Goal: Entertainment & Leisure: Consume media (video, audio)

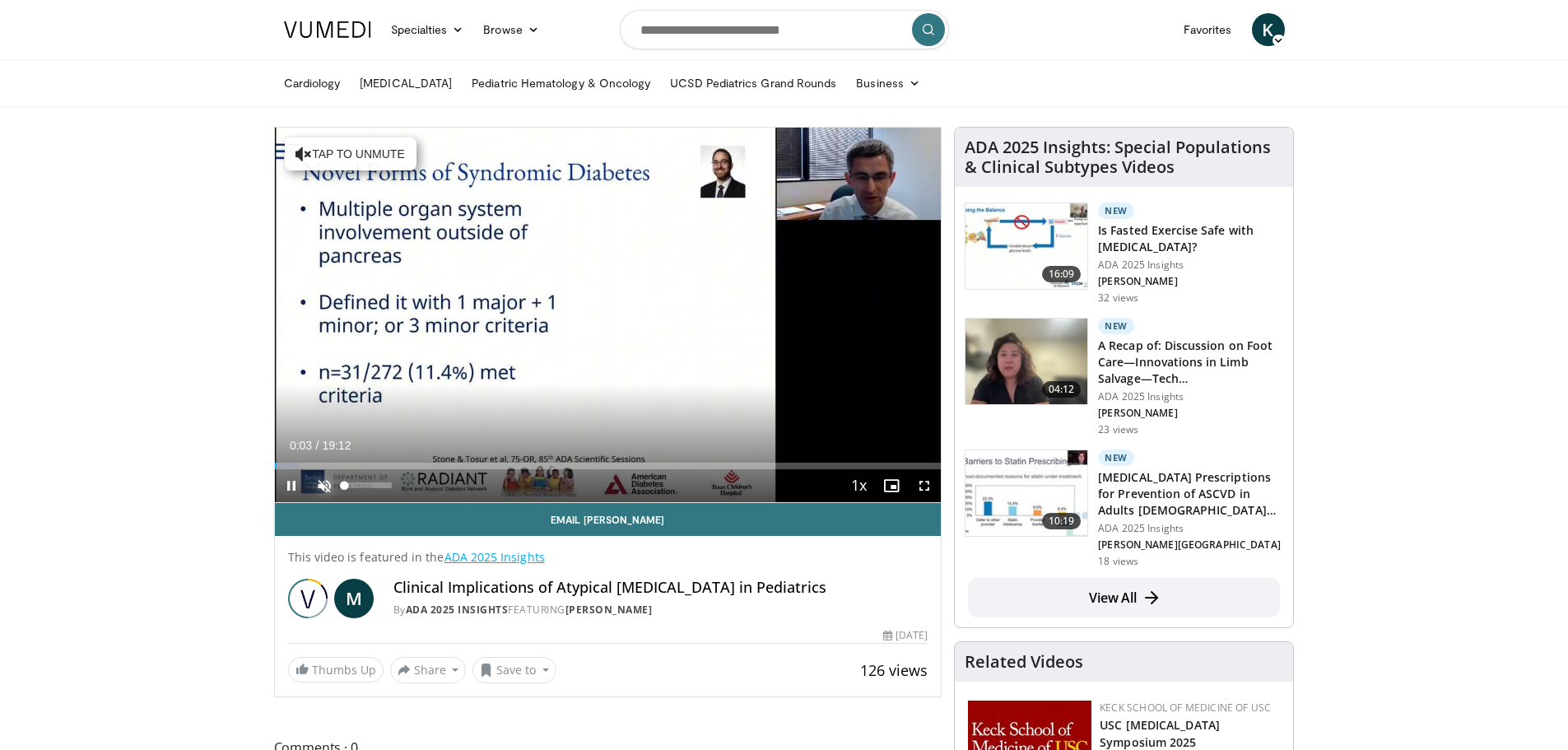
click at [323, 482] on span "Video Player" at bounding box center [324, 485] width 33 height 33
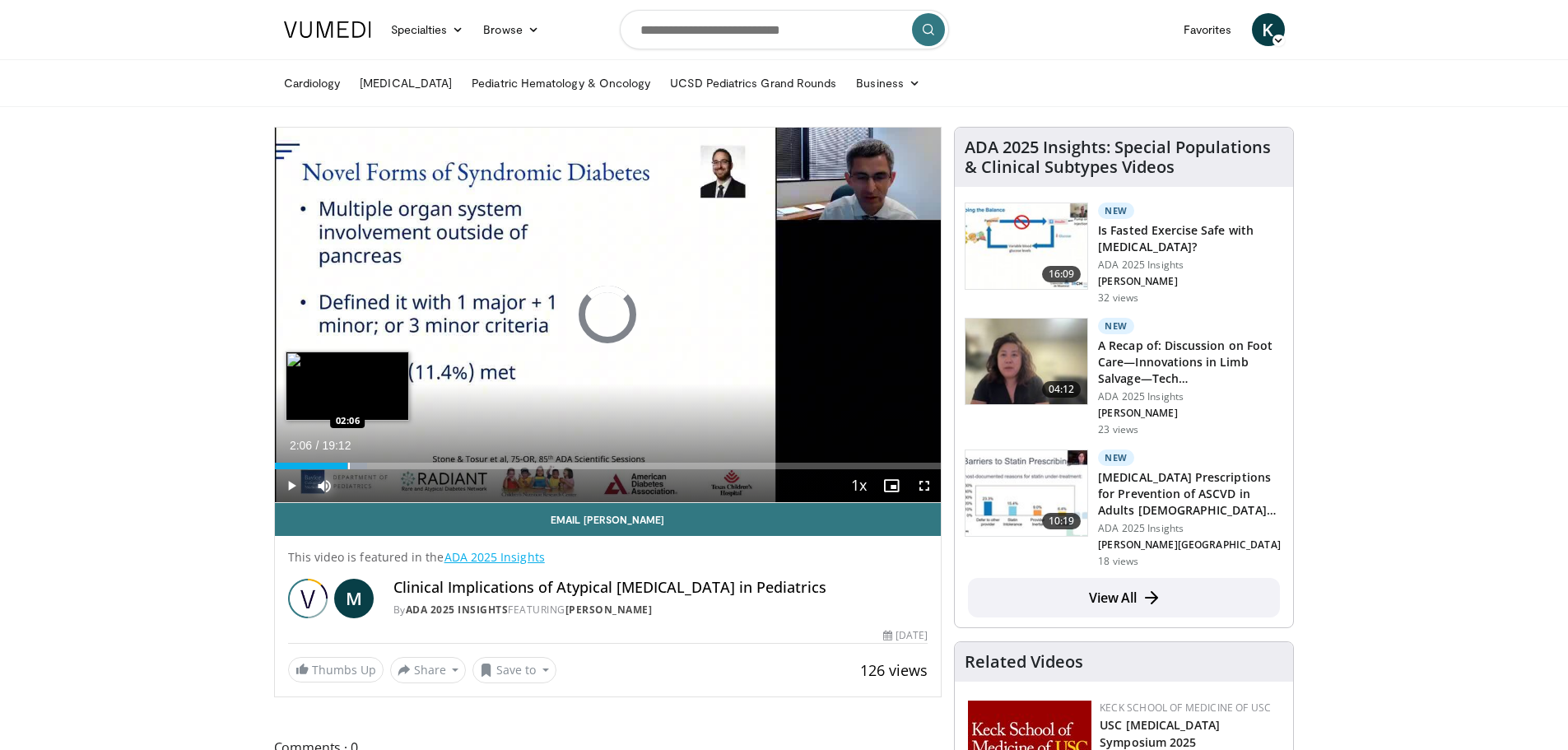
click at [348, 464] on div "Progress Bar" at bounding box center [349, 465] width 2 height 6
click at [364, 467] on div "Progress Bar" at bounding box center [364, 465] width 2 height 6
click at [379, 467] on div "Progress Bar" at bounding box center [379, 465] width 2 height 6
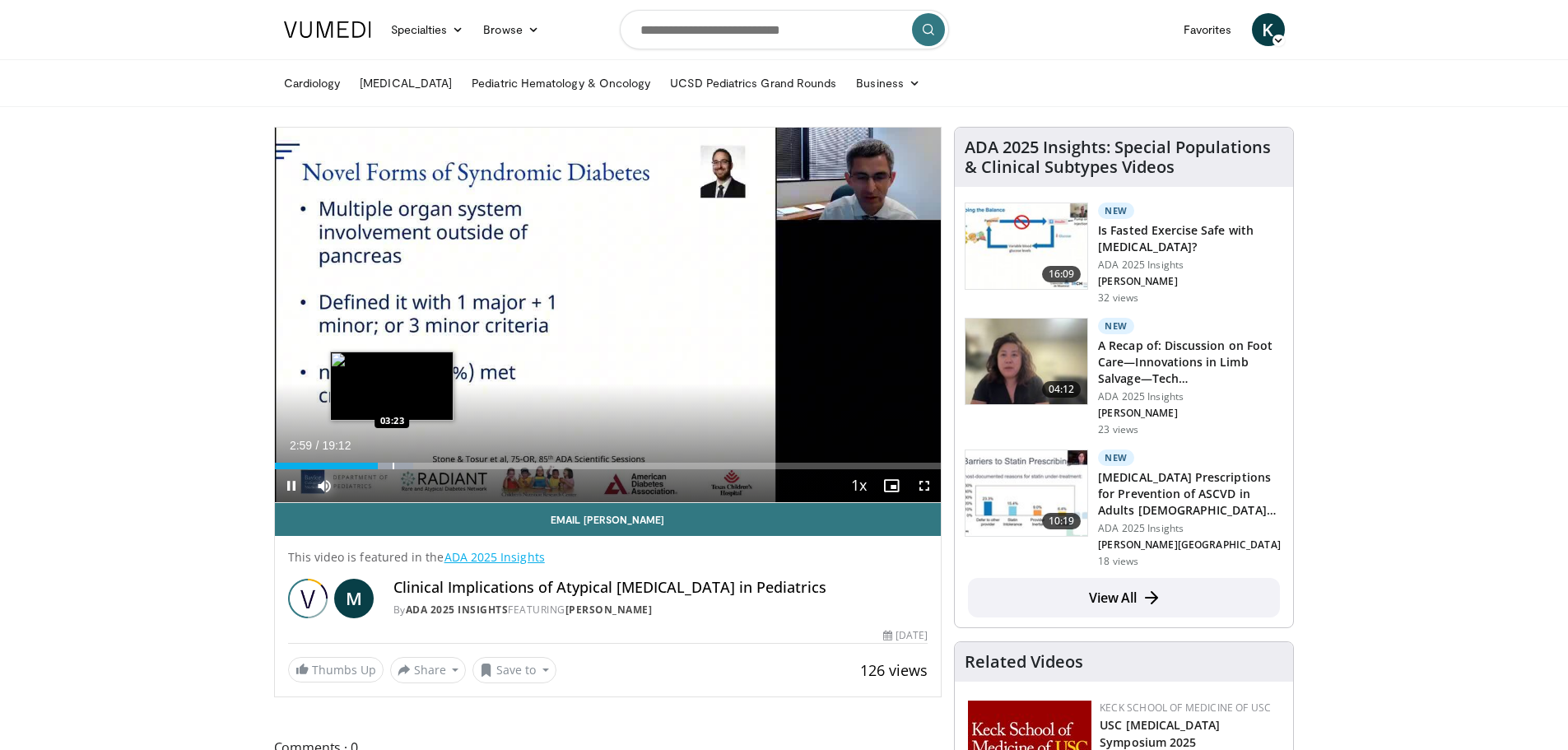
click at [393, 465] on div "Progress Bar" at bounding box center [394, 465] width 2 height 6
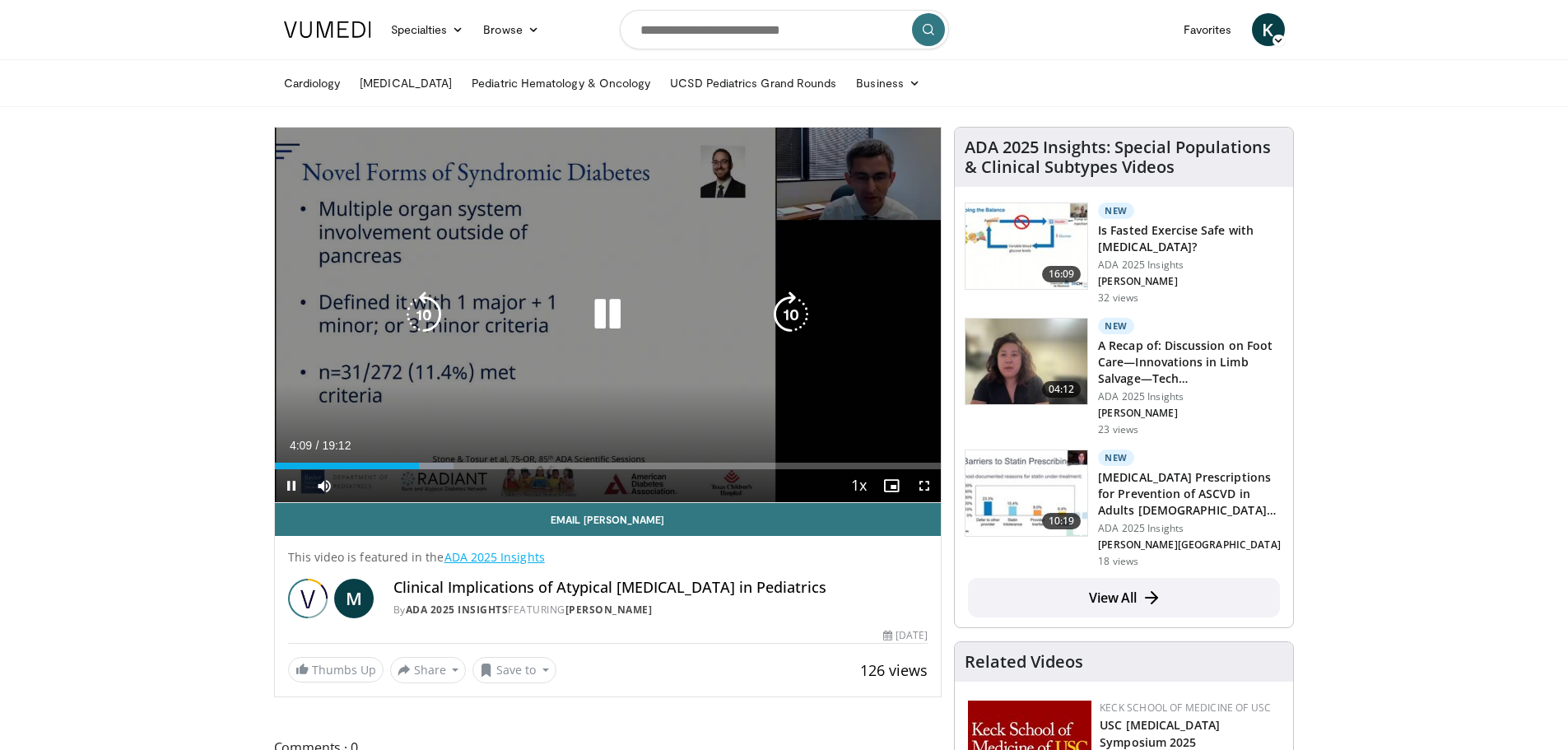
click at [423, 308] on icon "Video Player" at bounding box center [423, 314] width 46 height 46
click at [424, 307] on icon "Video Player" at bounding box center [423, 314] width 46 height 46
click at [783, 322] on icon "Video Player" at bounding box center [791, 314] width 46 height 46
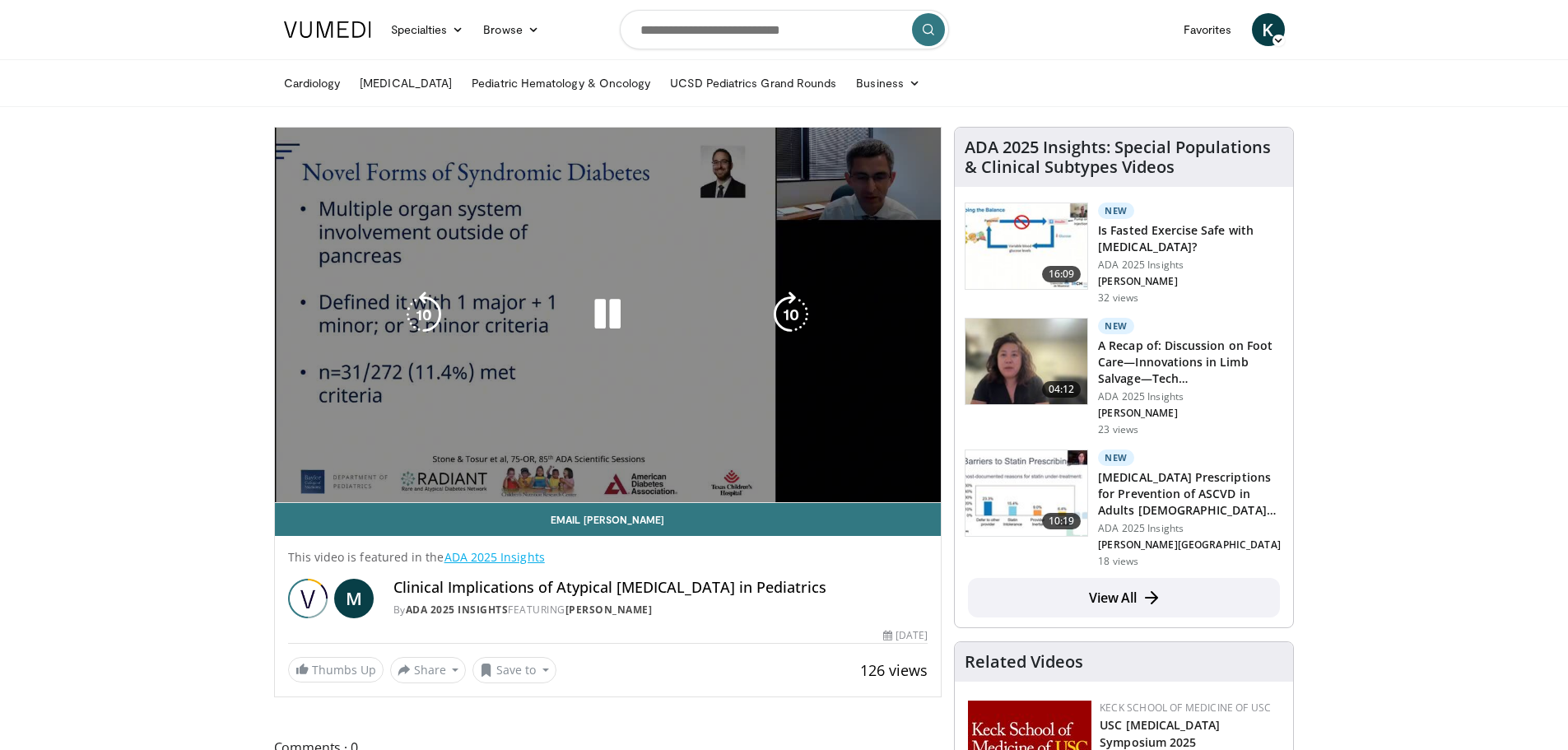
click at [512, 462] on video-js "**********" at bounding box center [607, 315] width 666 height 375
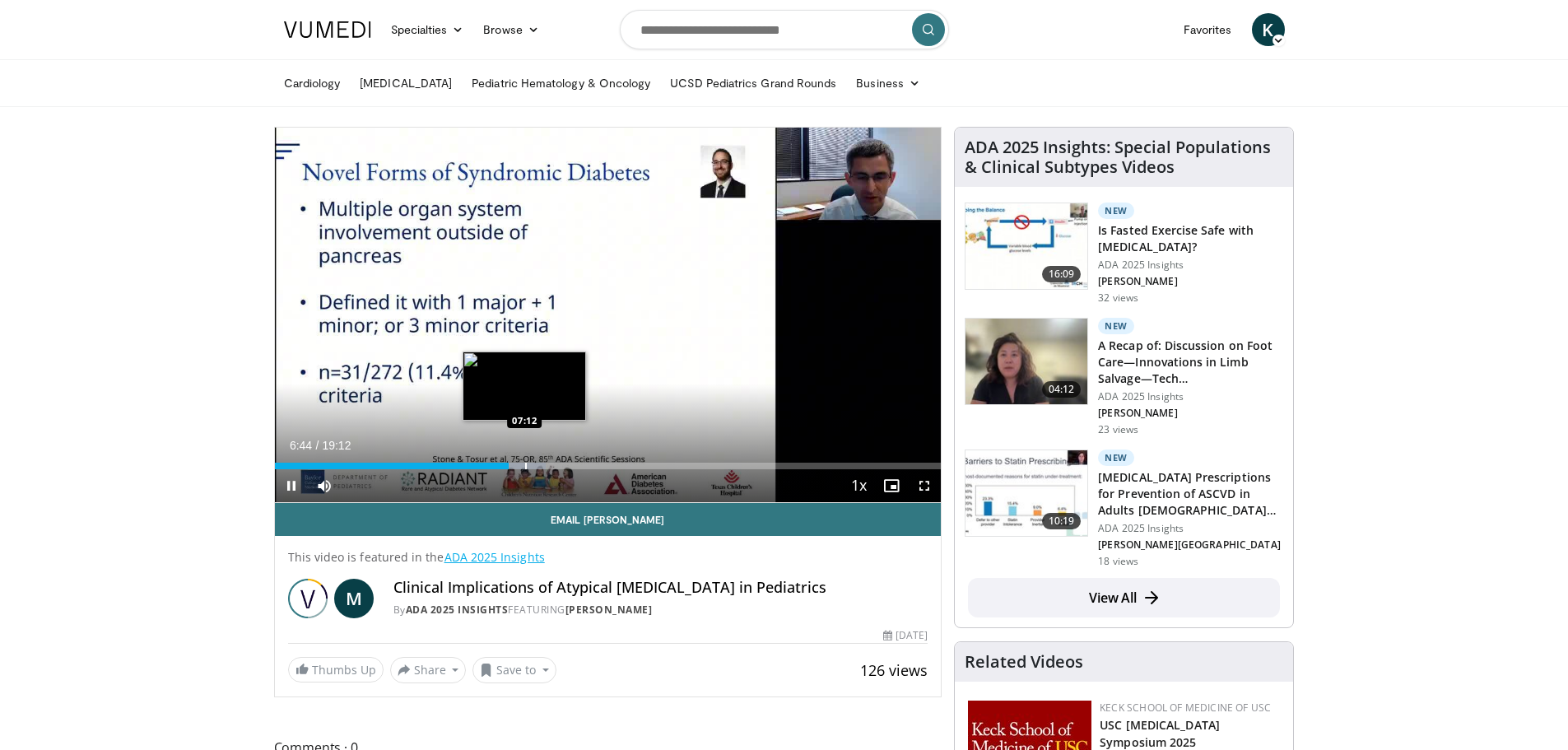
click at [525, 466] on div "Progress Bar" at bounding box center [526, 465] width 2 height 6
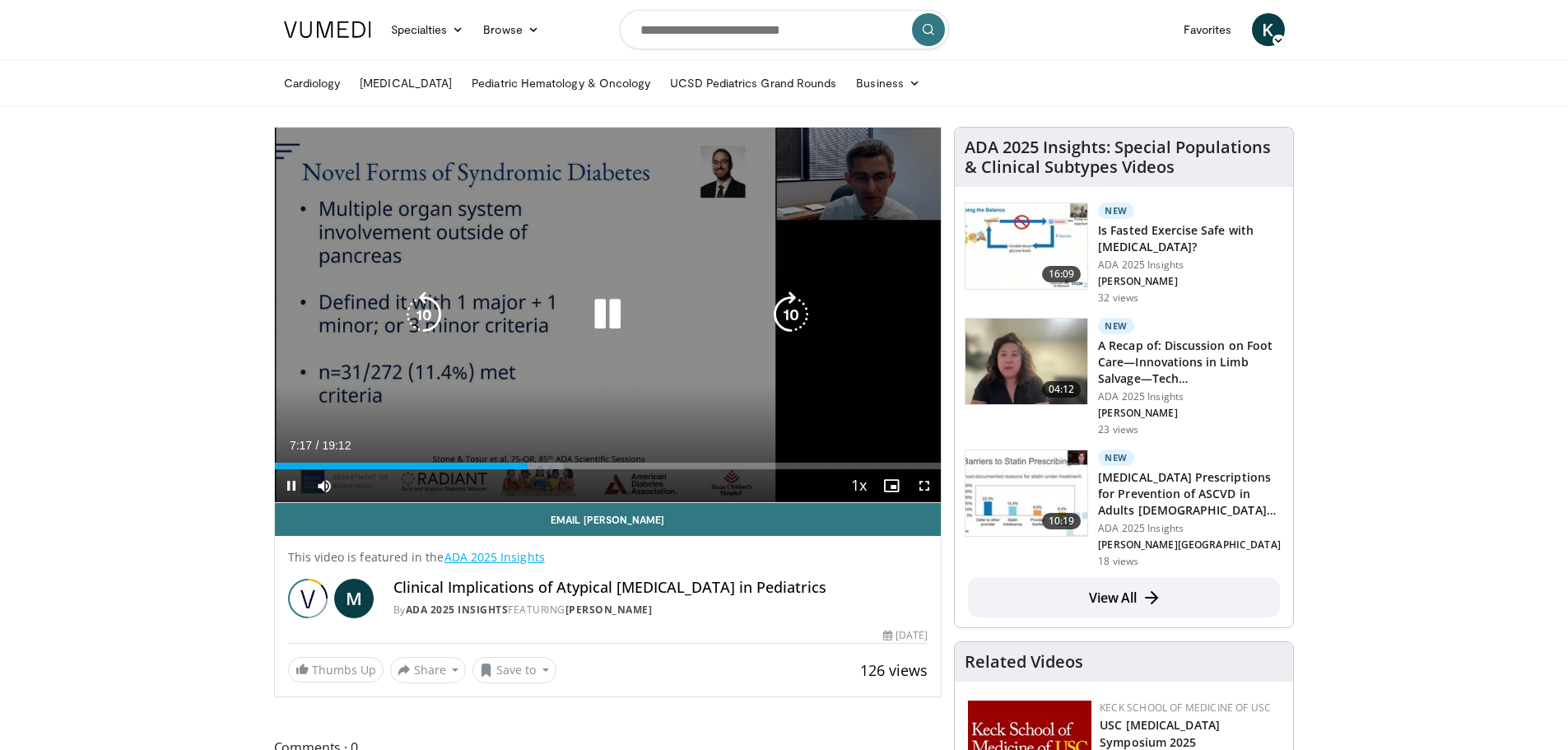
click at [791, 322] on icon "Video Player" at bounding box center [791, 314] width 46 height 46
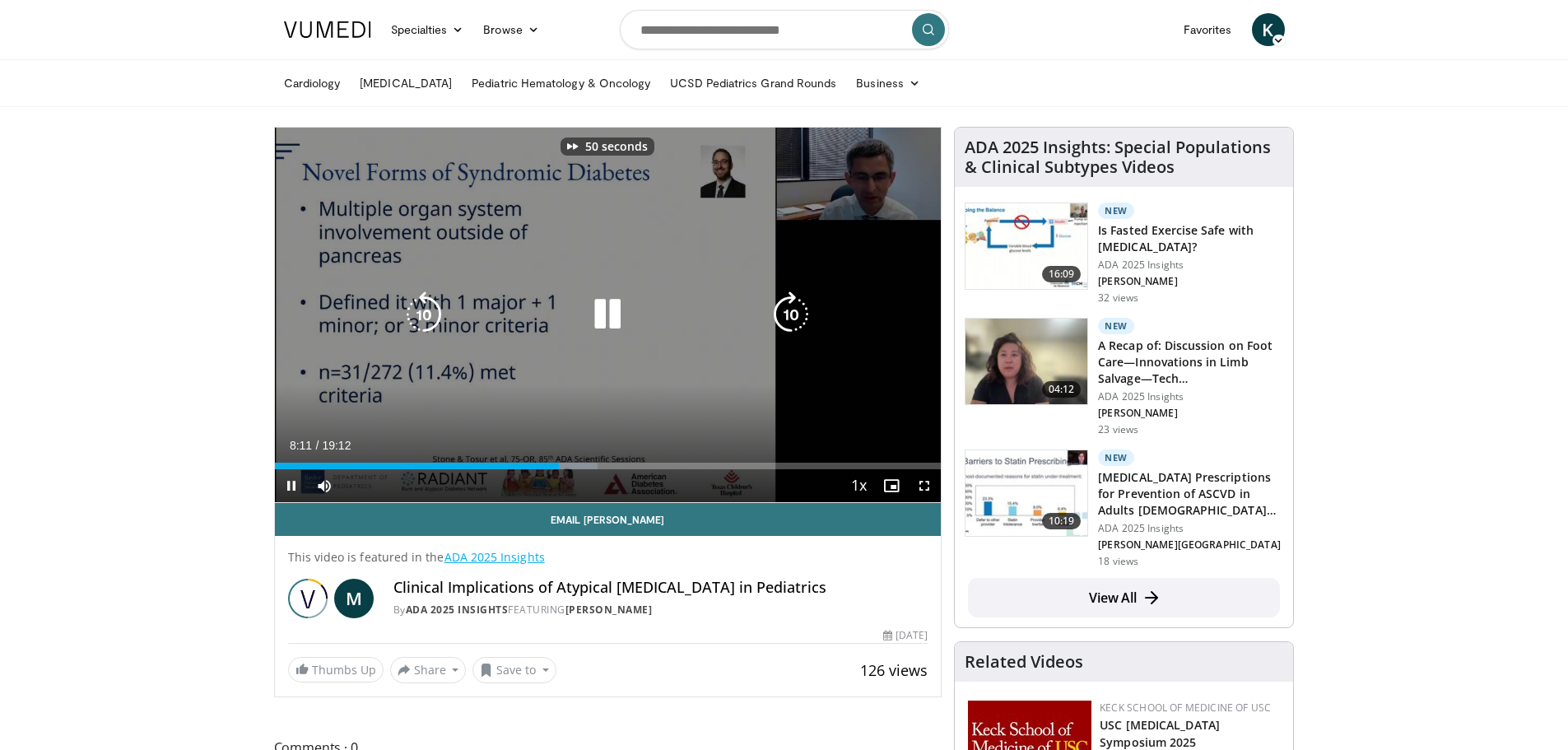
click at [791, 322] on icon "Video Player" at bounding box center [791, 314] width 46 height 46
click at [427, 314] on icon "Video Player" at bounding box center [423, 314] width 46 height 46
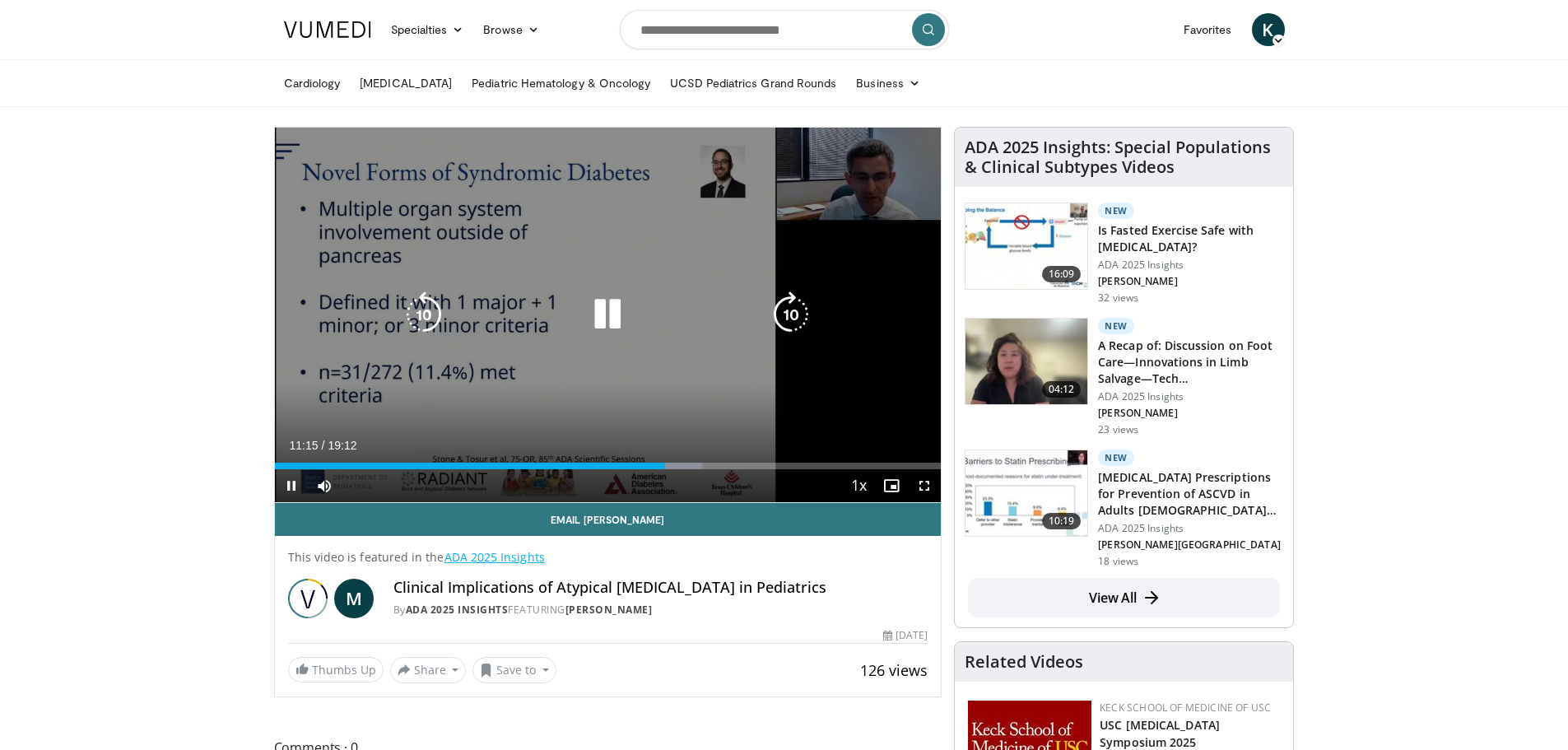
click at [434, 316] on icon "Video Player" at bounding box center [423, 314] width 46 height 46
click at [422, 311] on icon "Video Player" at bounding box center [423, 314] width 46 height 46
click at [427, 319] on icon "Video Player" at bounding box center [423, 314] width 46 height 46
click at [421, 304] on icon "Video Player" at bounding box center [423, 314] width 46 height 46
click at [613, 306] on icon "Video Player" at bounding box center [607, 314] width 46 height 46
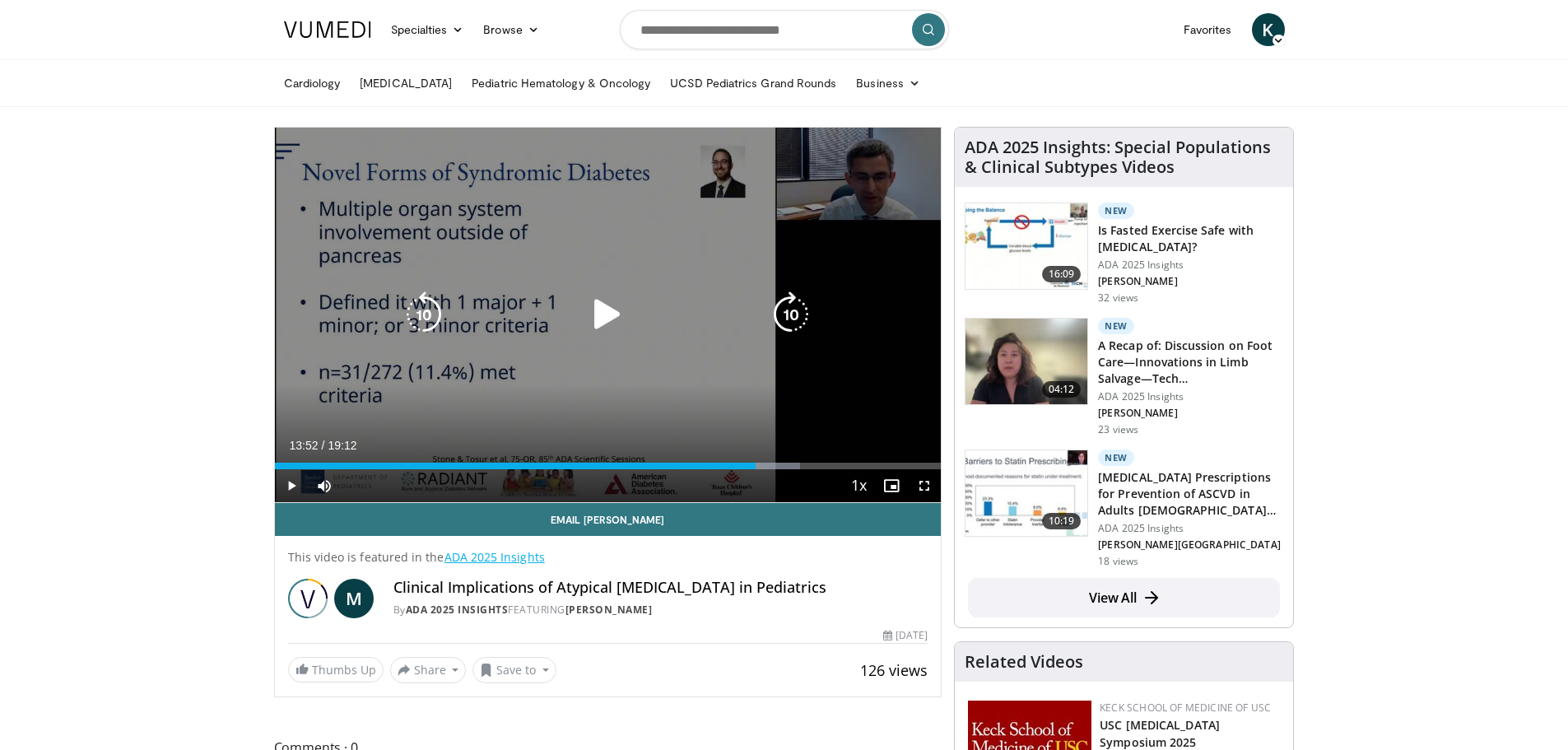
click at [613, 306] on icon "Video Player" at bounding box center [607, 314] width 46 height 46
click at [437, 300] on icon "Video Player" at bounding box center [423, 314] width 46 height 46
click at [608, 321] on icon "Video Player" at bounding box center [607, 314] width 46 height 46
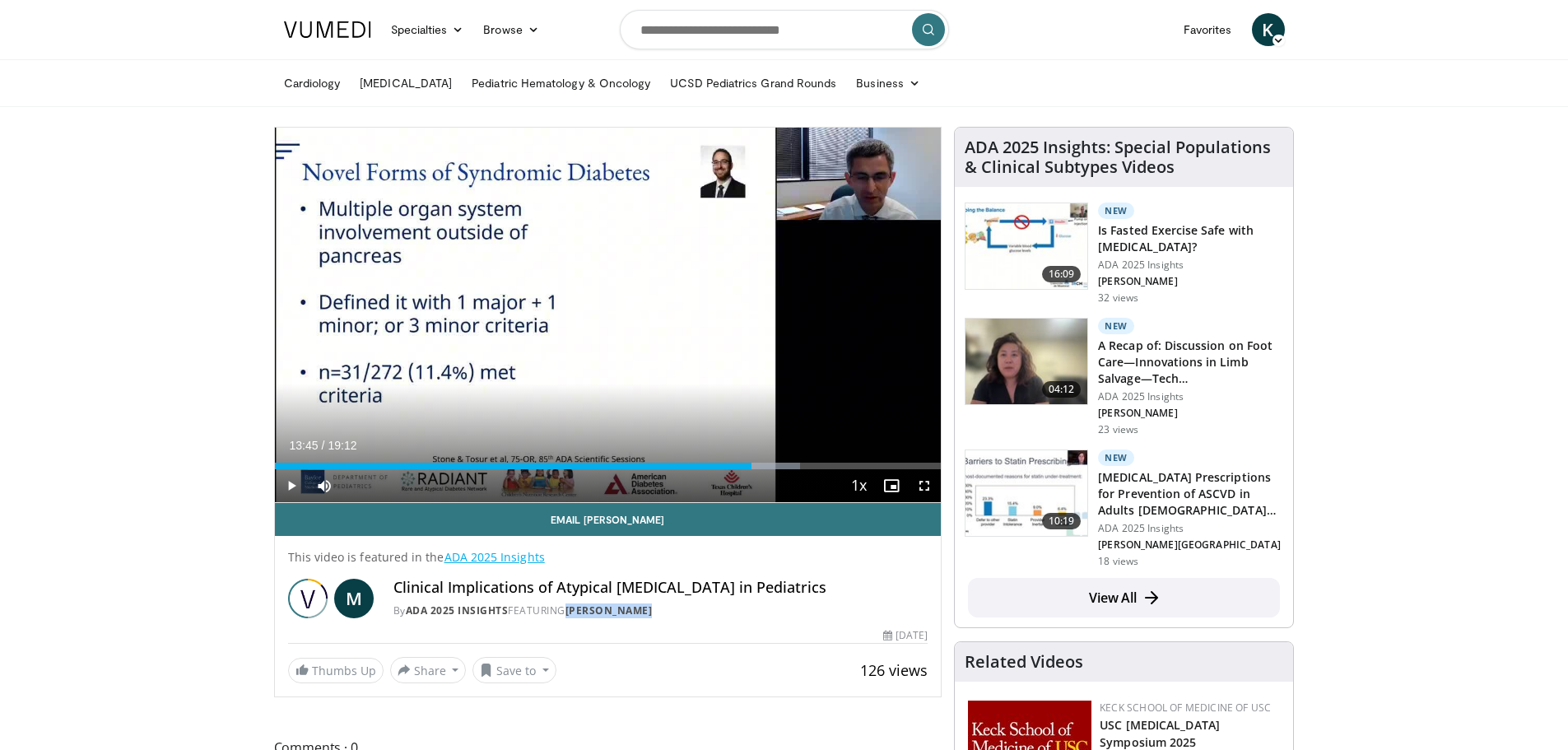
drag, startPoint x: 690, startPoint y: 611, endPoint x: 571, endPoint y: 616, distance: 119.1
click at [571, 616] on div "By ADA 2025 Insights FEATURING Mustafa Tosur" at bounding box center [661, 610] width 535 height 15
copy link "Mustafa Tosur"
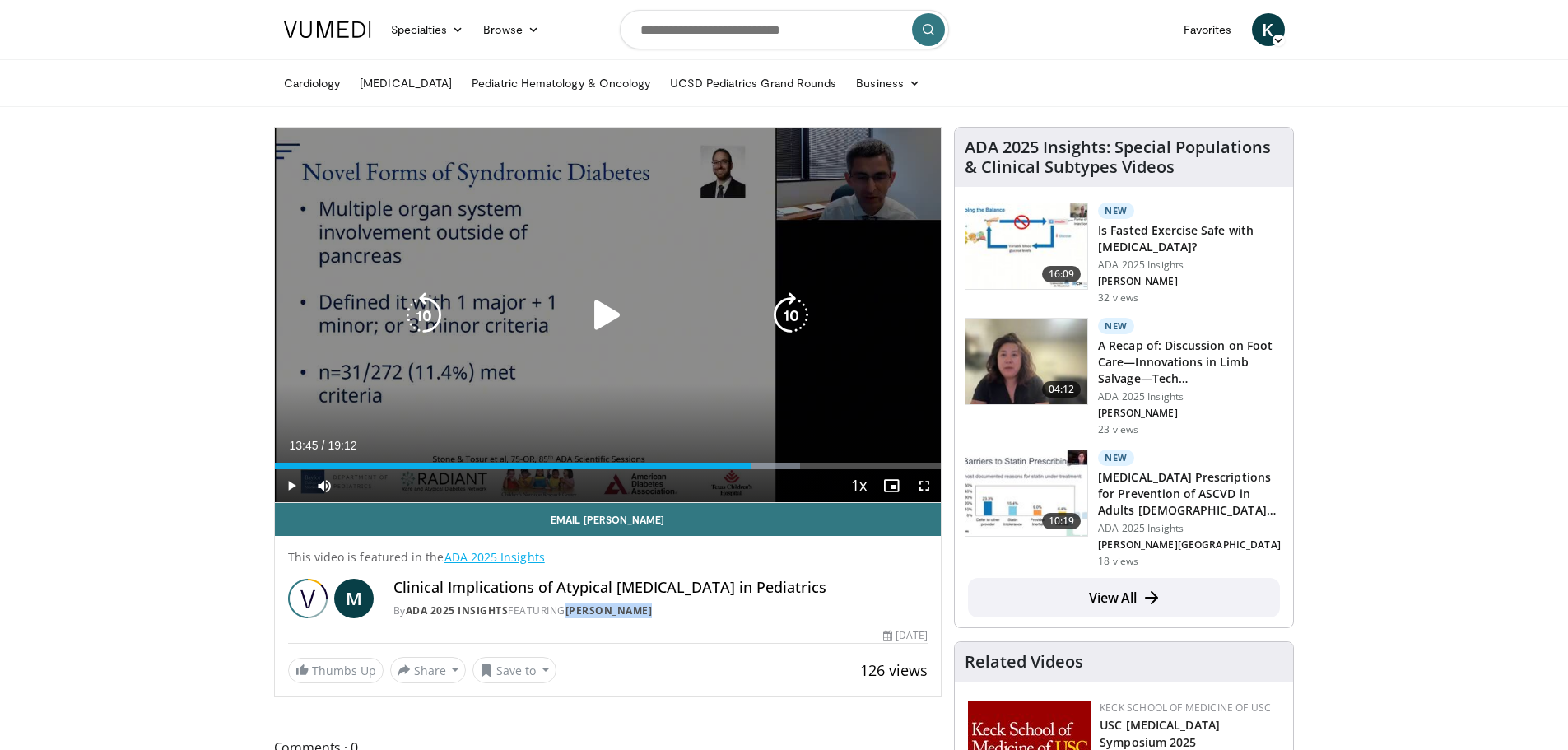
click at [419, 312] on icon "Video Player" at bounding box center [423, 315] width 46 height 46
click at [596, 313] on icon "Video Player" at bounding box center [607, 315] width 46 height 46
click at [601, 319] on icon "Video Player" at bounding box center [607, 315] width 46 height 46
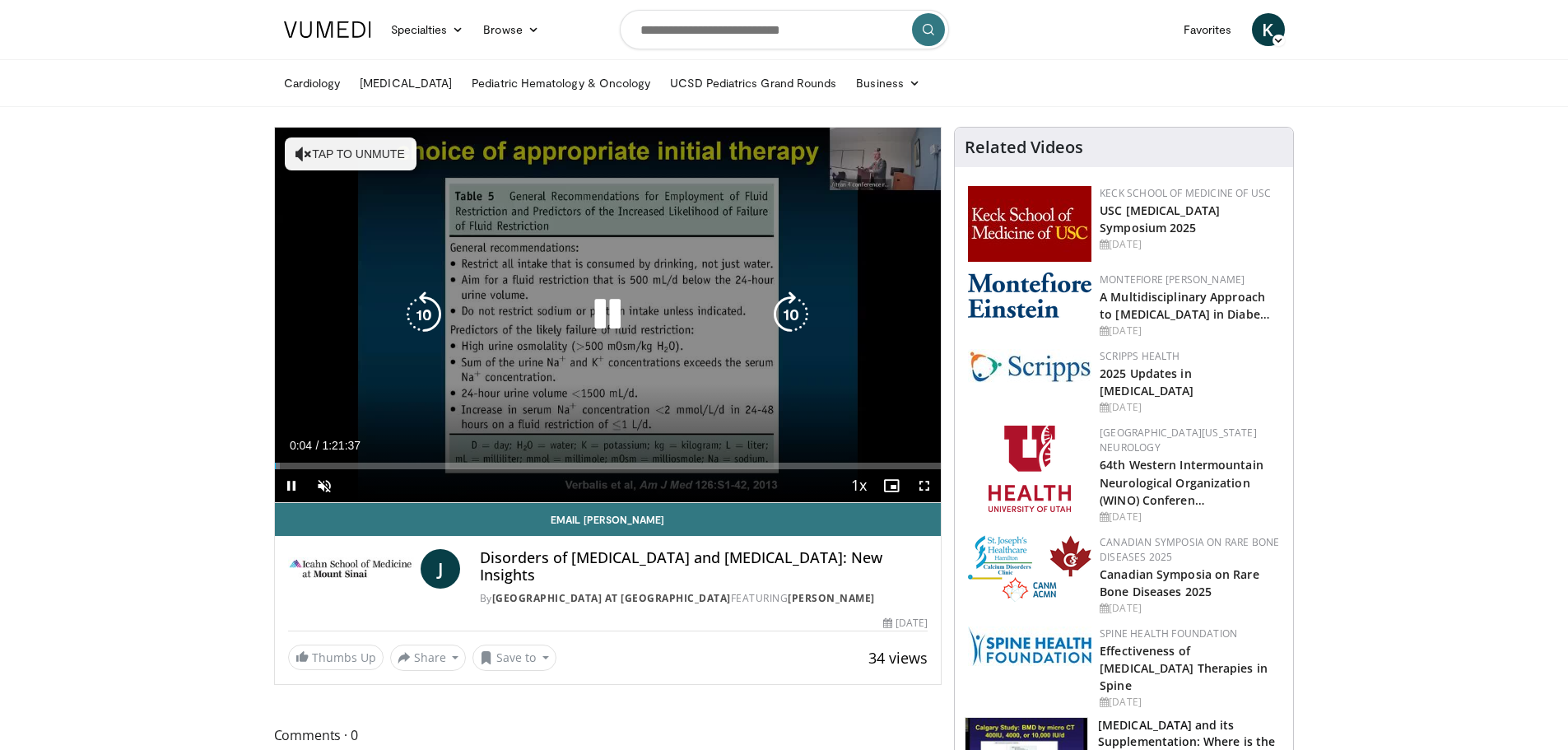
click at [373, 143] on button "Tap to unmute" at bounding box center [350, 153] width 132 height 33
click at [597, 320] on icon "Video Player" at bounding box center [607, 314] width 46 height 46
click at [410, 310] on icon "Video Player" at bounding box center [423, 314] width 46 height 46
click at [609, 303] on icon "Video Player" at bounding box center [607, 314] width 46 height 46
click at [786, 313] on icon "Video Player" at bounding box center [791, 314] width 46 height 46
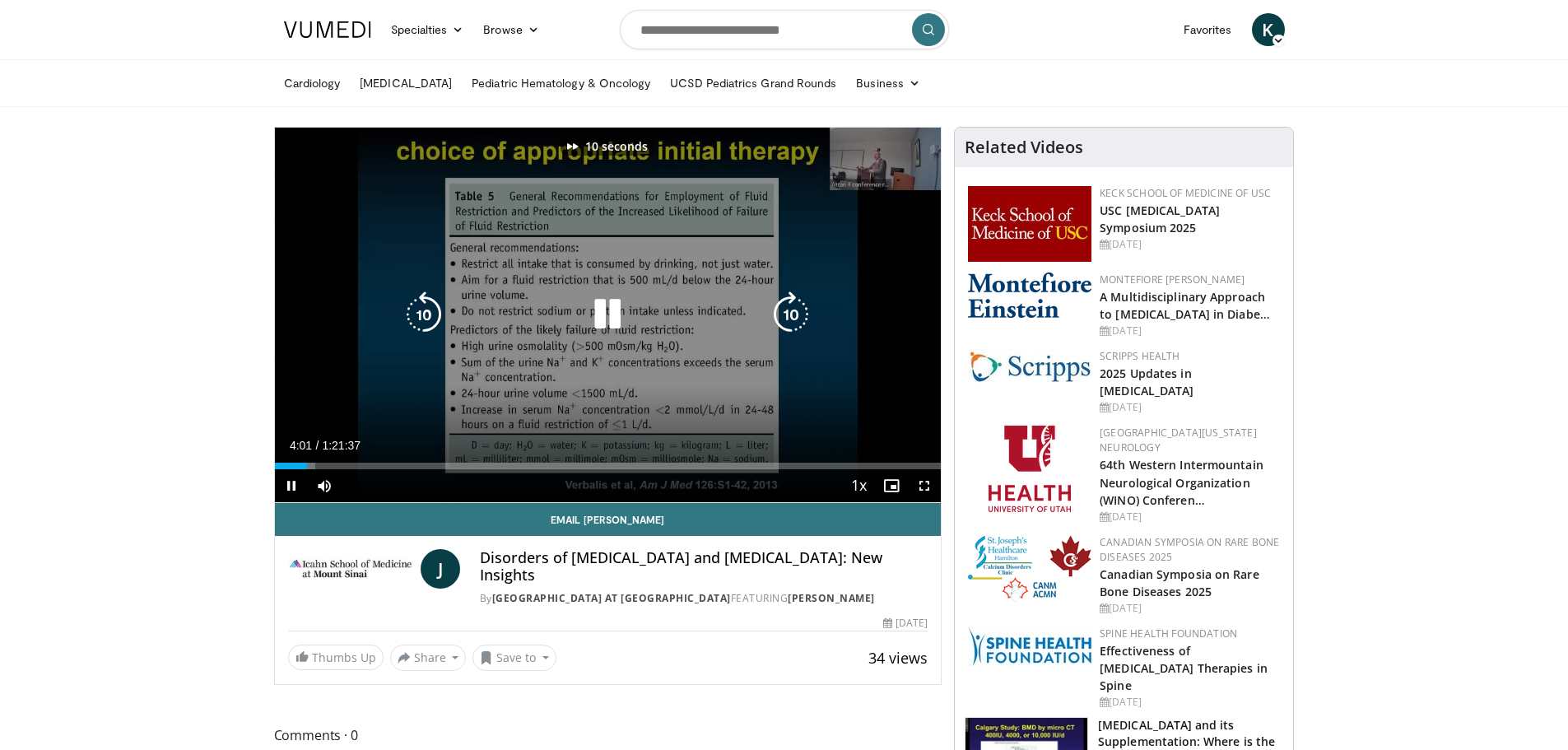
click at [786, 313] on icon "Video Player" at bounding box center [791, 314] width 46 height 46
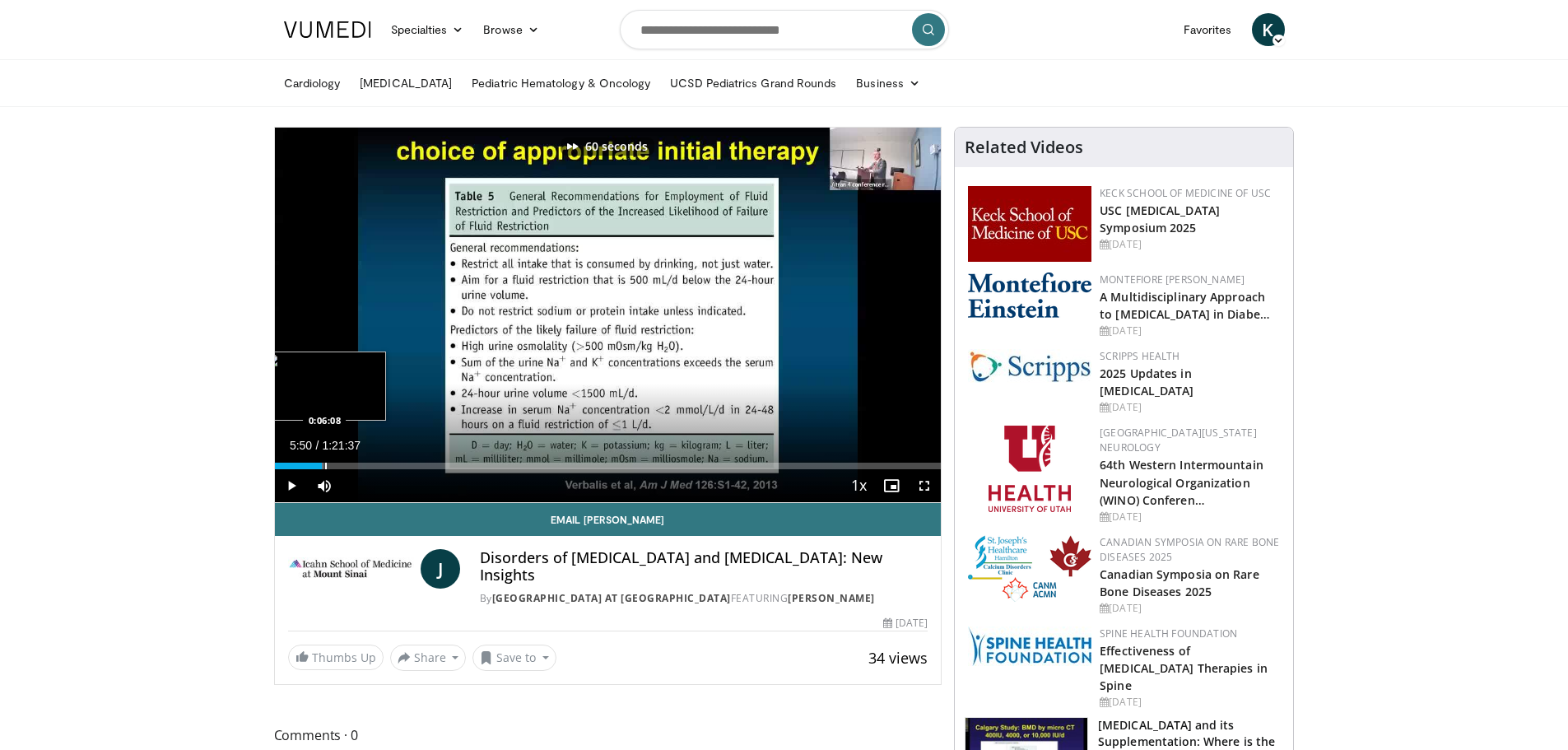
click at [322, 464] on div "Progress Bar" at bounding box center [316, 465] width 13 height 6
click at [339, 468] on div "Progress Bar" at bounding box center [340, 465] width 2 height 6
click at [371, 466] on div "Progress Bar" at bounding box center [372, 465] width 2 height 6
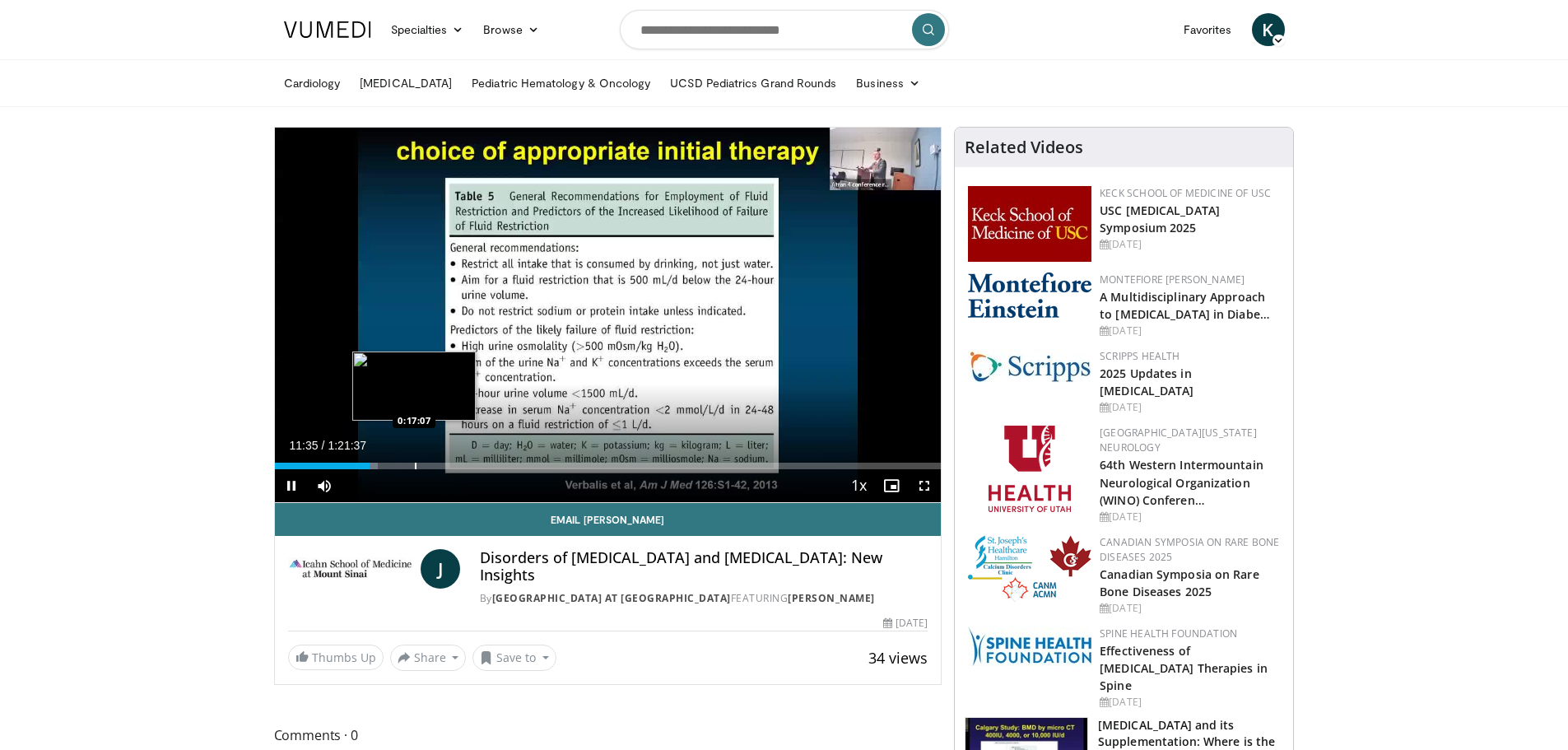
click at [413, 464] on div "Loaded : 15.52% 0:11:36 0:17:07" at bounding box center [607, 465] width 666 height 6
click at [455, 467] on div "Loaded : 22.26% 0:17:08 0:22:10" at bounding box center [607, 465] width 666 height 6
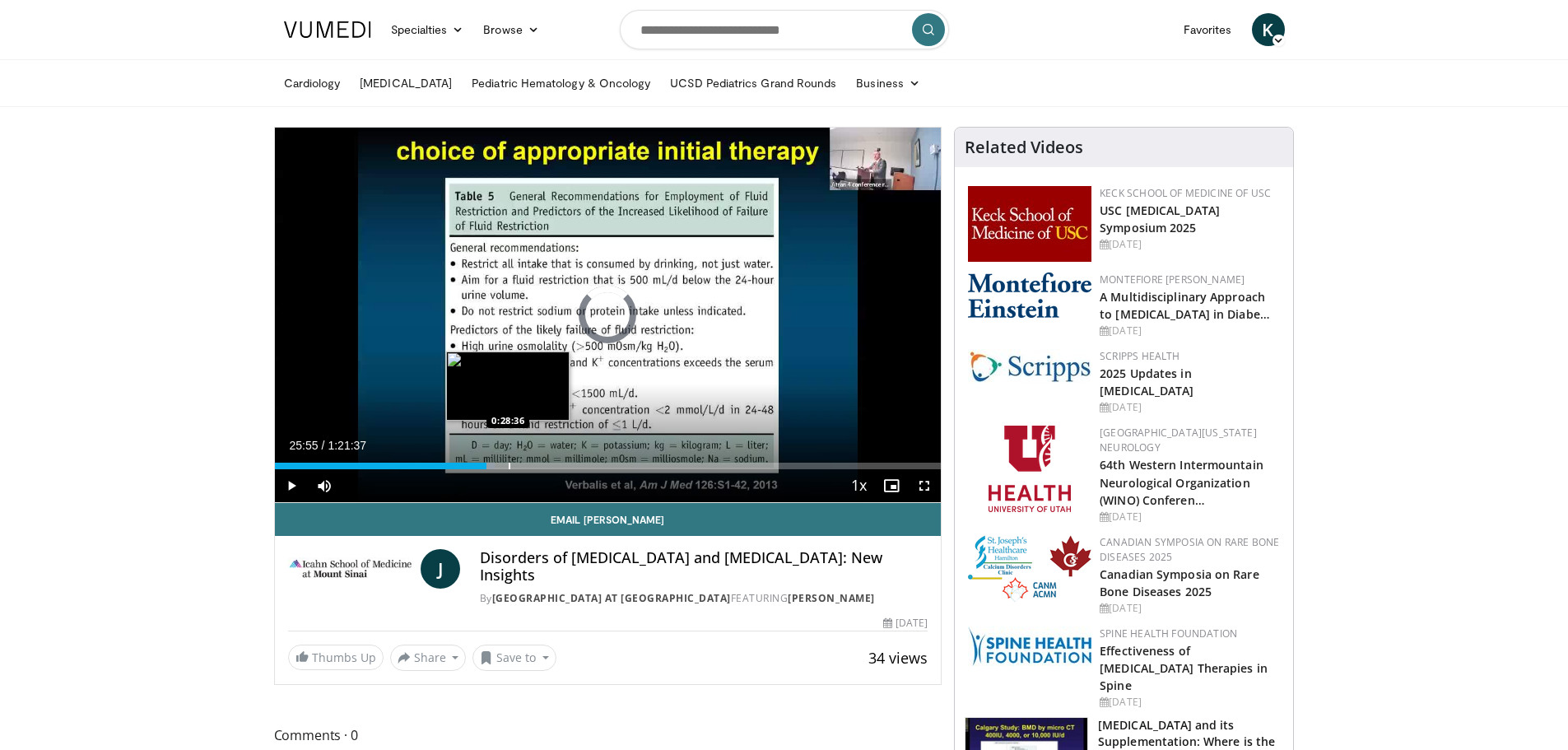
click at [509, 465] on div "Progress Bar" at bounding box center [510, 465] width 2 height 6
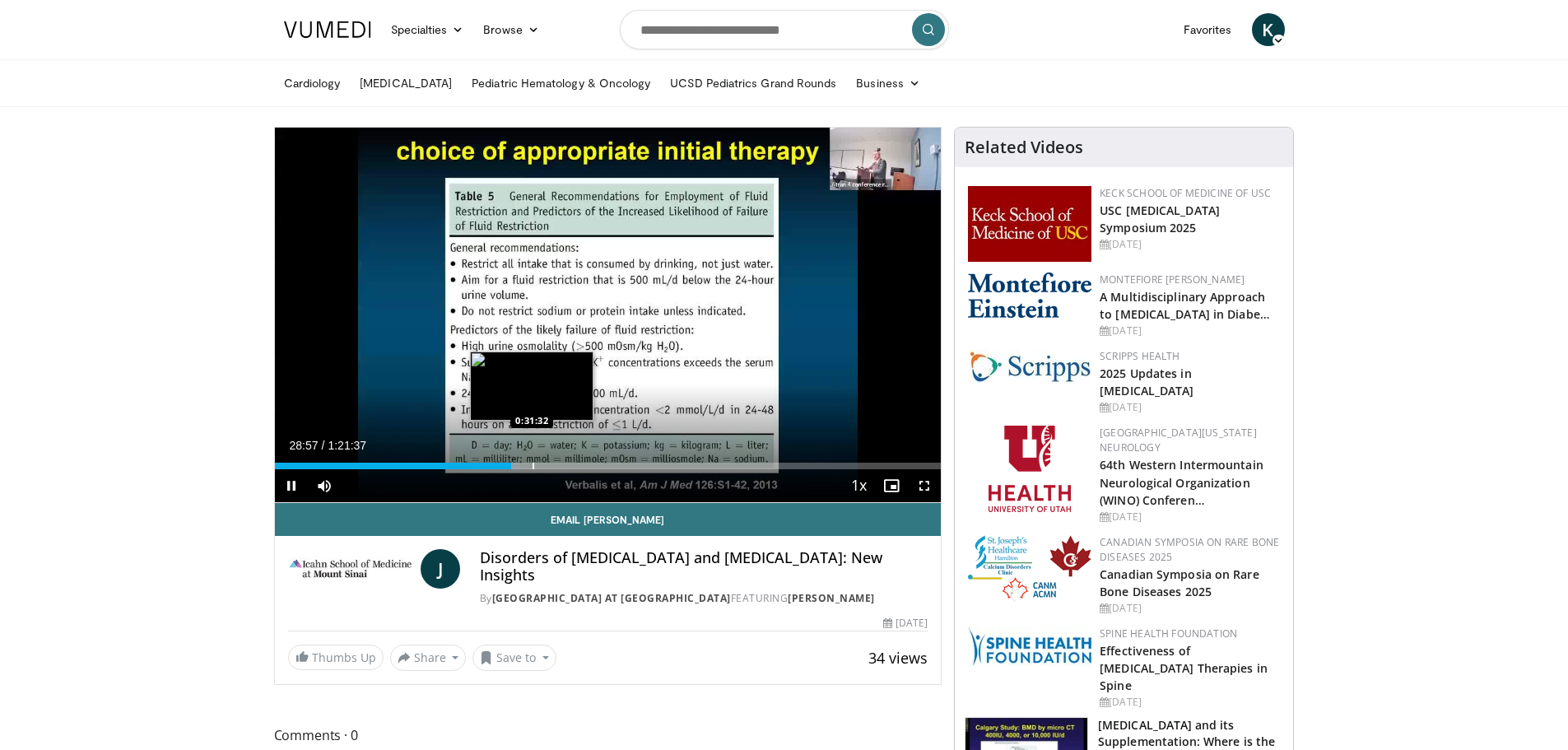
click at [533, 468] on div "Progress Bar" at bounding box center [534, 465] width 2 height 6
click at [581, 471] on div "Current Time 31:26 / Duration 1:21:37 Pause Skip Backward Skip Forward Mute Loa…" at bounding box center [607, 485] width 666 height 33
click at [585, 491] on div "Current Time 31:27 / Duration 1:21:37 Pause Skip Backward Skip Forward Mute Loa…" at bounding box center [607, 485] width 666 height 33
click at [572, 458] on div "Loaded : 39.82% 0:31:28 0:36:28" at bounding box center [607, 461] width 666 height 16
click at [556, 467] on div "Progress Bar" at bounding box center [556, 465] width 2 height 6
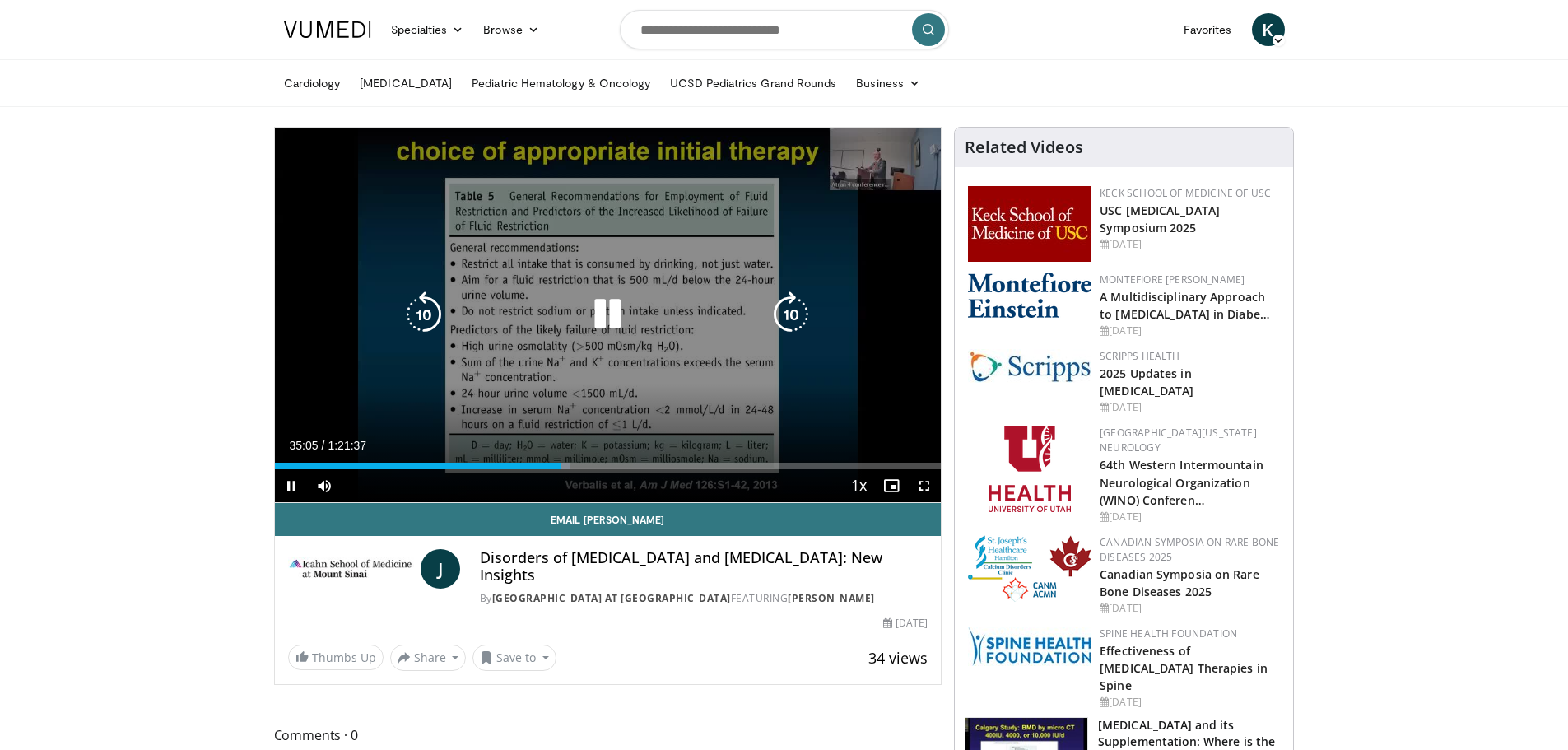
click at [780, 325] on icon "Video Player" at bounding box center [791, 314] width 46 height 46
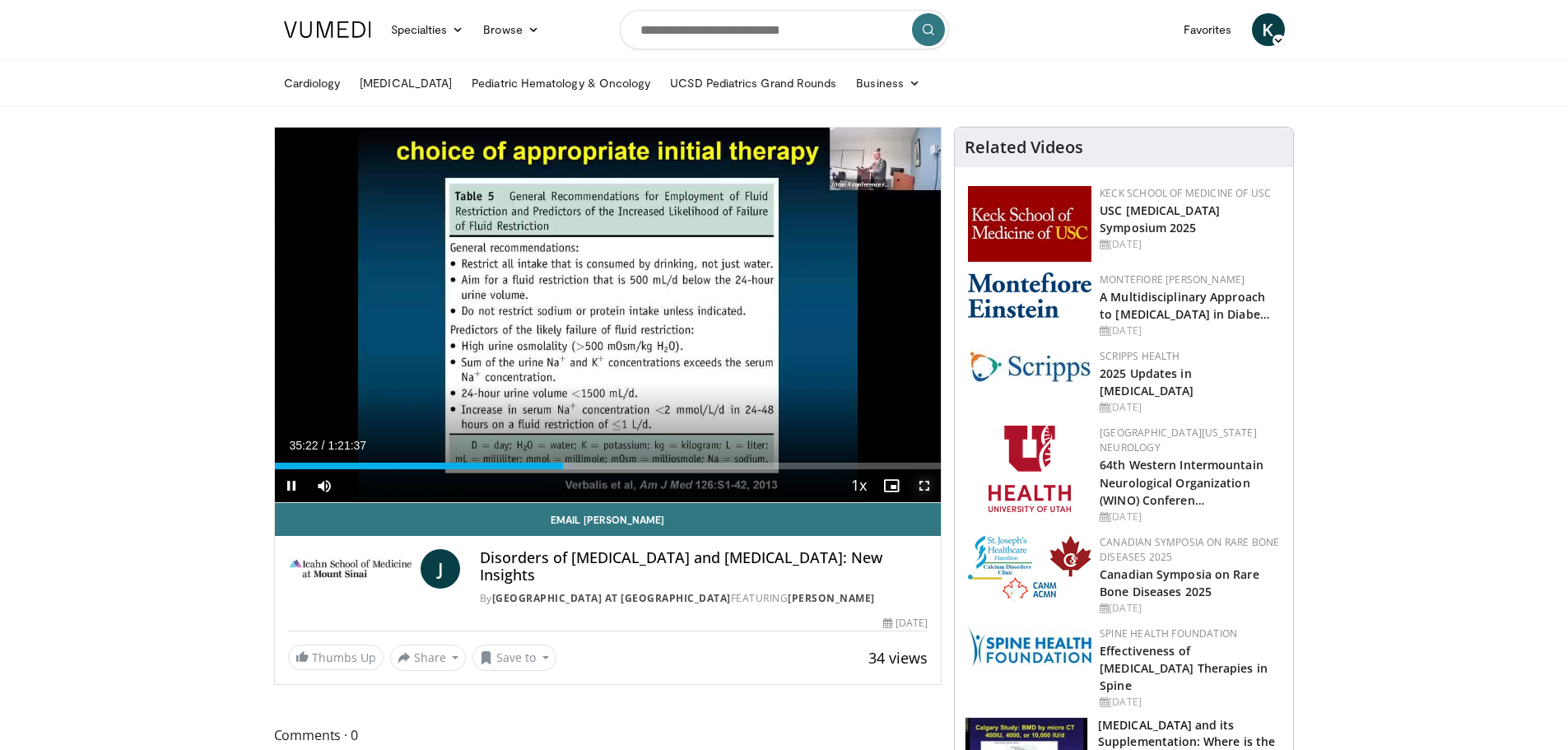
click at [919, 488] on span "Video Player" at bounding box center [924, 485] width 33 height 33
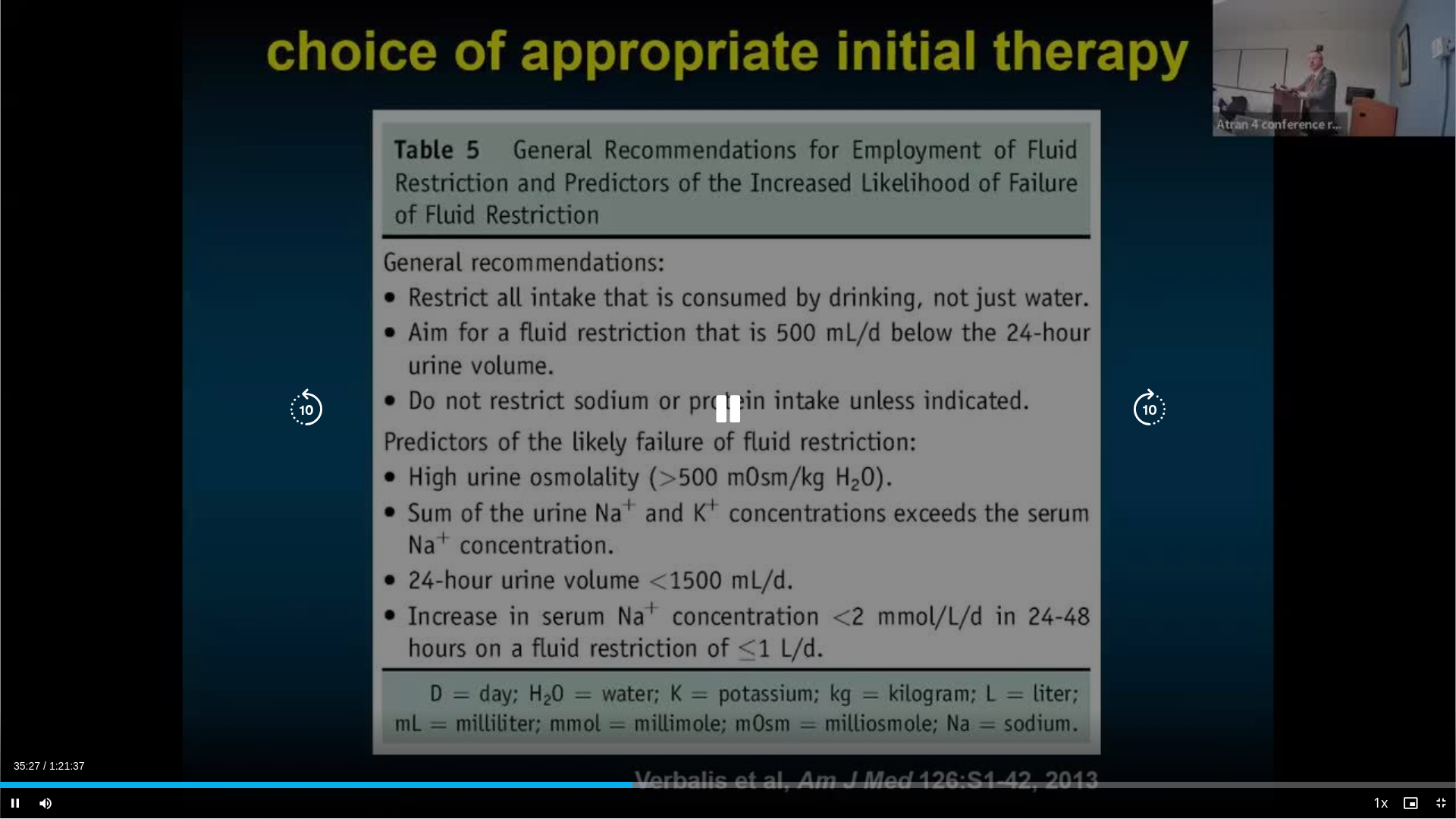
click at [1149, 405] on icon "Video Player" at bounding box center [1149, 410] width 42 height 42
click at [1144, 399] on icon "Video Player" at bounding box center [1149, 410] width 42 height 42
click at [1136, 444] on div "40 seconds Tap to unmute" at bounding box center [728, 409] width 1456 height 818
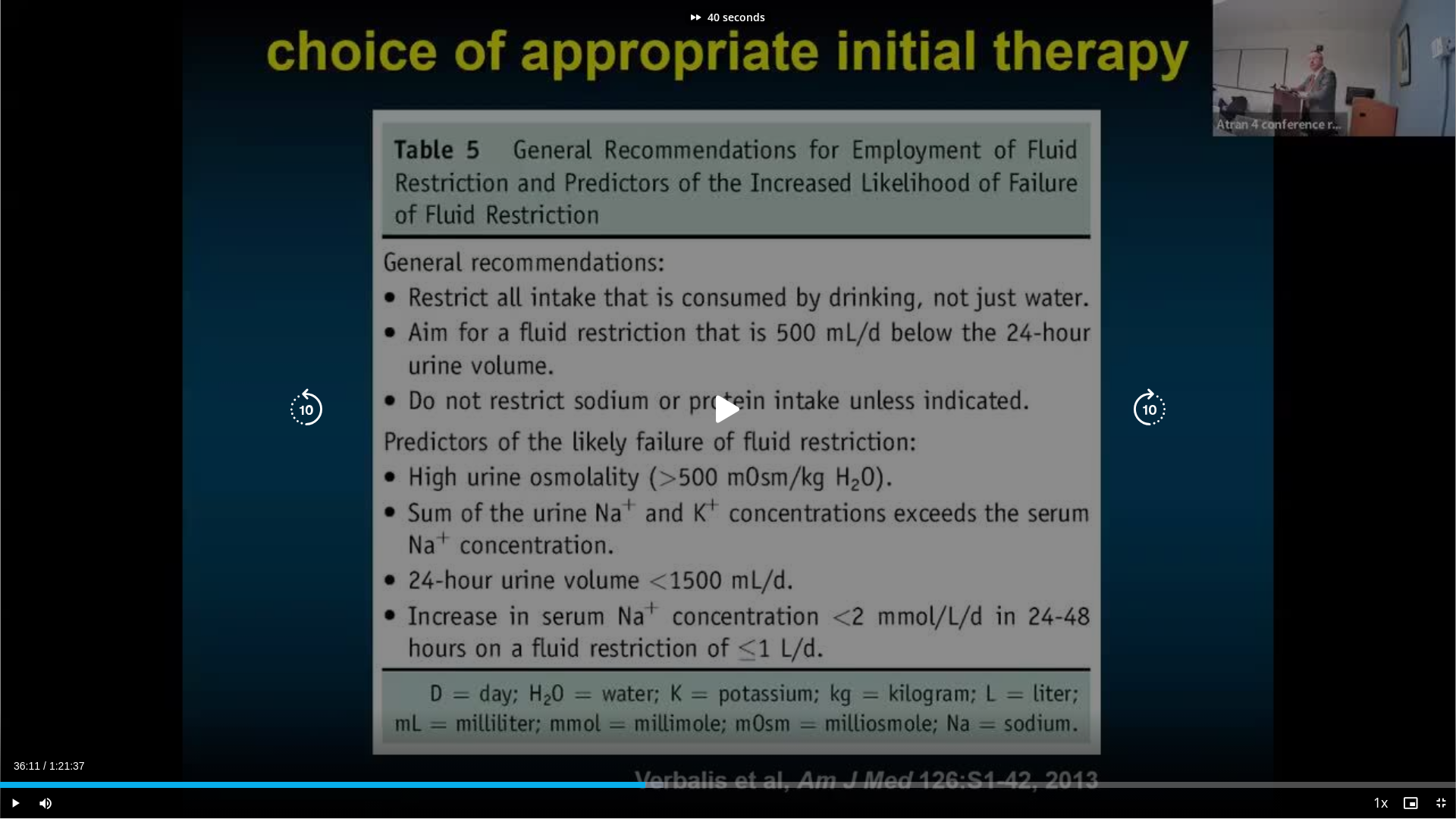
click at [1145, 415] on icon "Video Player" at bounding box center [1149, 410] width 42 height 42
click at [1145, 415] on icon "Video Player" at bounding box center [1149, 410] width 42 height 42
click at [725, 410] on icon "Video Player" at bounding box center [728, 410] width 42 height 42
click at [724, 414] on icon "Video Player" at bounding box center [728, 410] width 42 height 42
click at [717, 405] on icon "Video Player" at bounding box center [728, 410] width 42 height 42
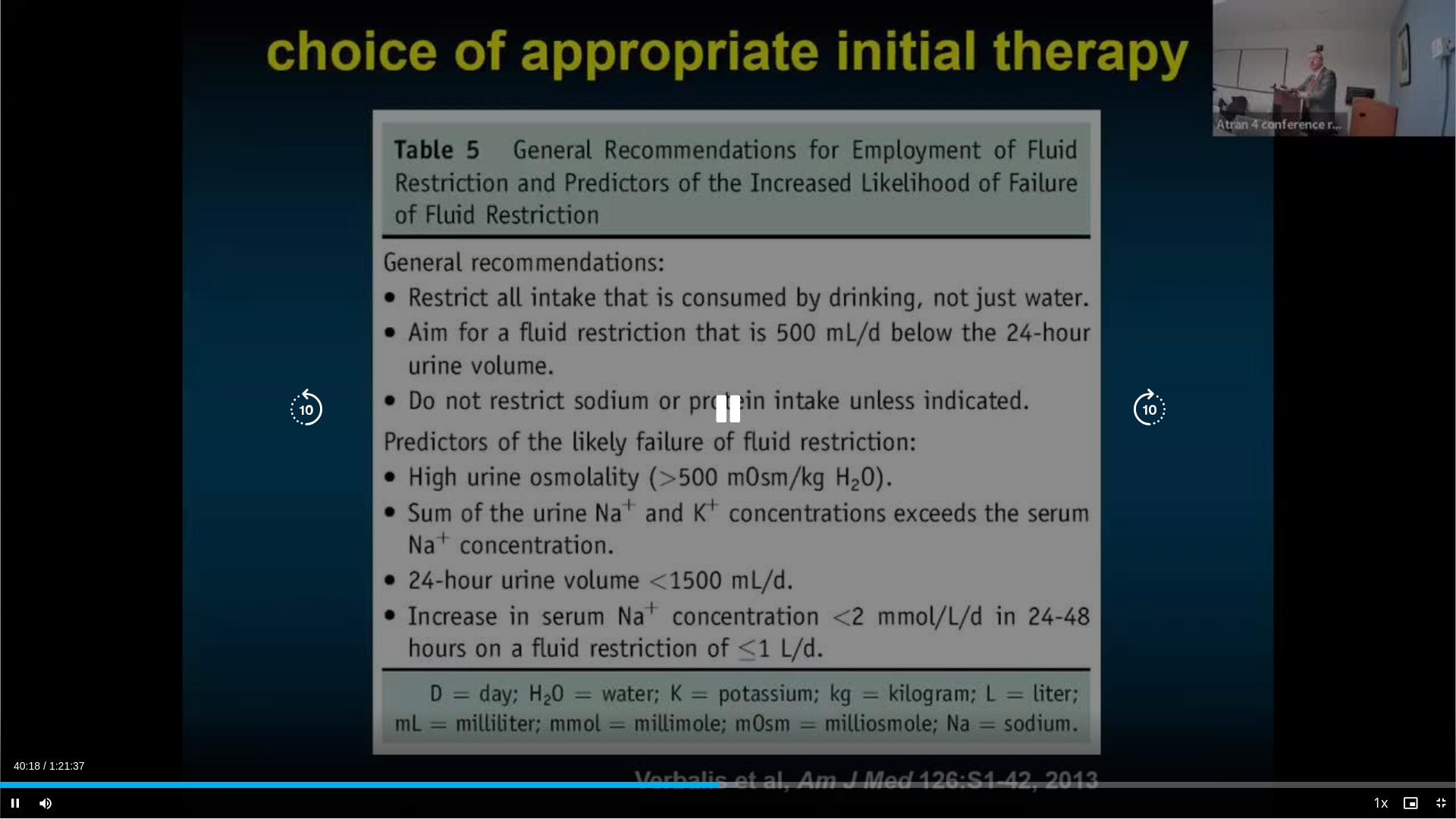
click at [313, 402] on icon "Video Player" at bounding box center [307, 410] width 42 height 42
click at [301, 409] on icon "Video Player" at bounding box center [307, 410] width 42 height 42
click at [314, 407] on icon "Video Player" at bounding box center [307, 410] width 42 height 42
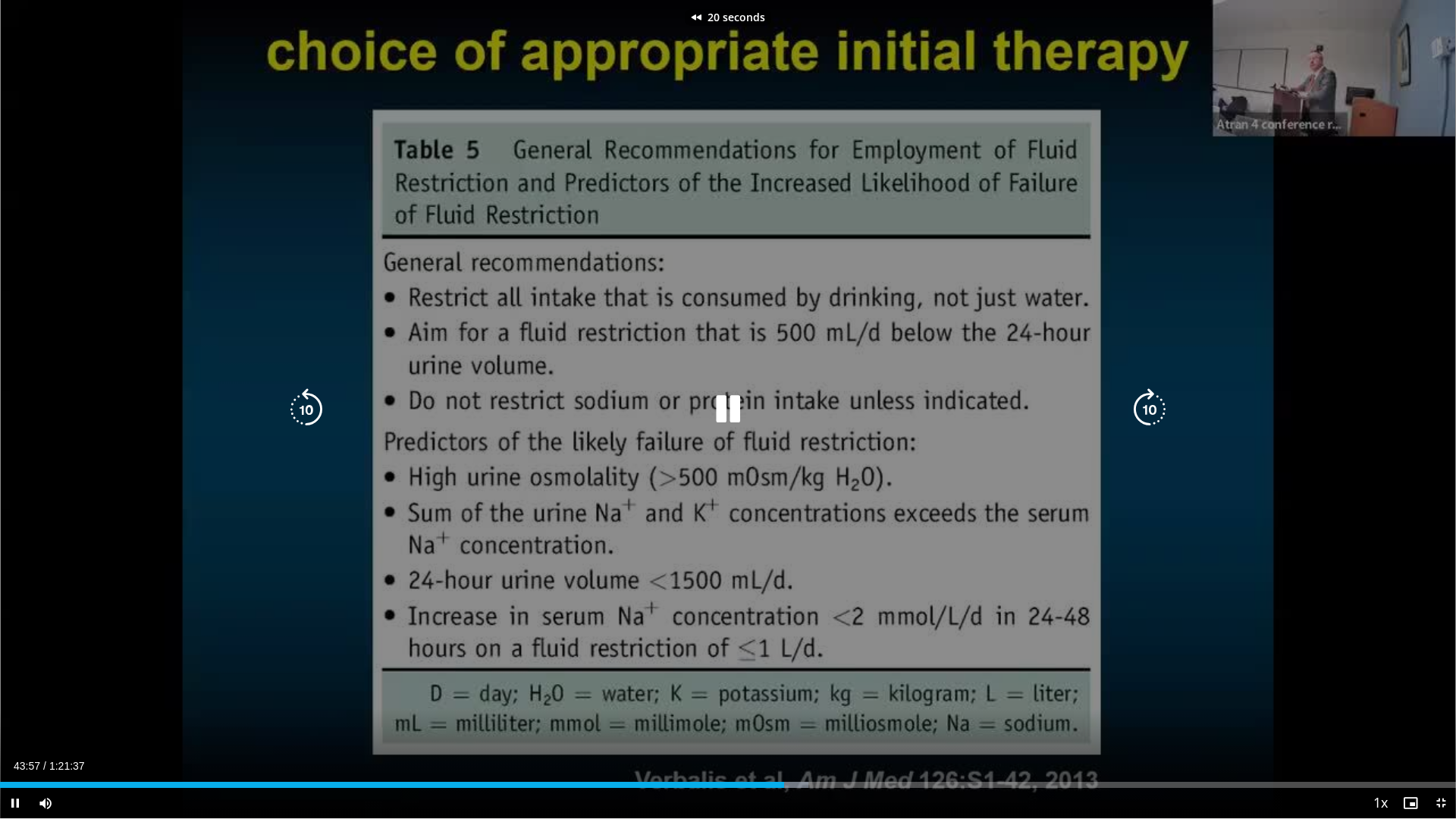
click at [712, 405] on icon "Video Player" at bounding box center [728, 410] width 42 height 42
click at [721, 414] on icon "Video Player" at bounding box center [728, 410] width 42 height 42
click at [1153, 401] on icon "Video Player" at bounding box center [1149, 410] width 42 height 42
click at [1151, 400] on icon "Video Player" at bounding box center [1149, 410] width 42 height 42
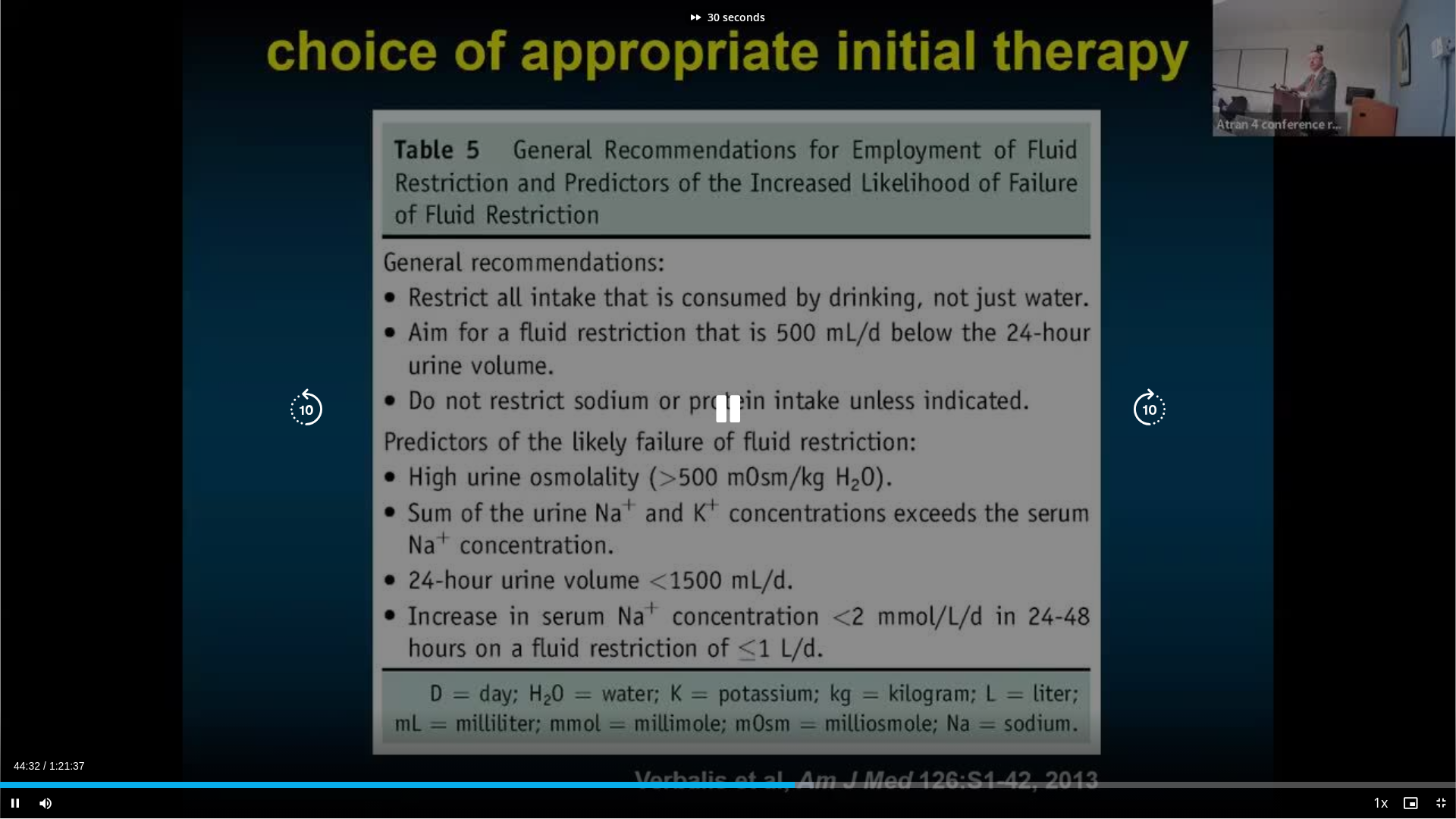
click at [1151, 400] on icon "Video Player" at bounding box center [1149, 410] width 42 height 42
click at [289, 412] on icon "Video Player" at bounding box center [307, 410] width 42 height 42
click at [292, 408] on icon "Video Player" at bounding box center [307, 410] width 42 height 42
click at [307, 418] on icon "Video Player" at bounding box center [307, 410] width 42 height 42
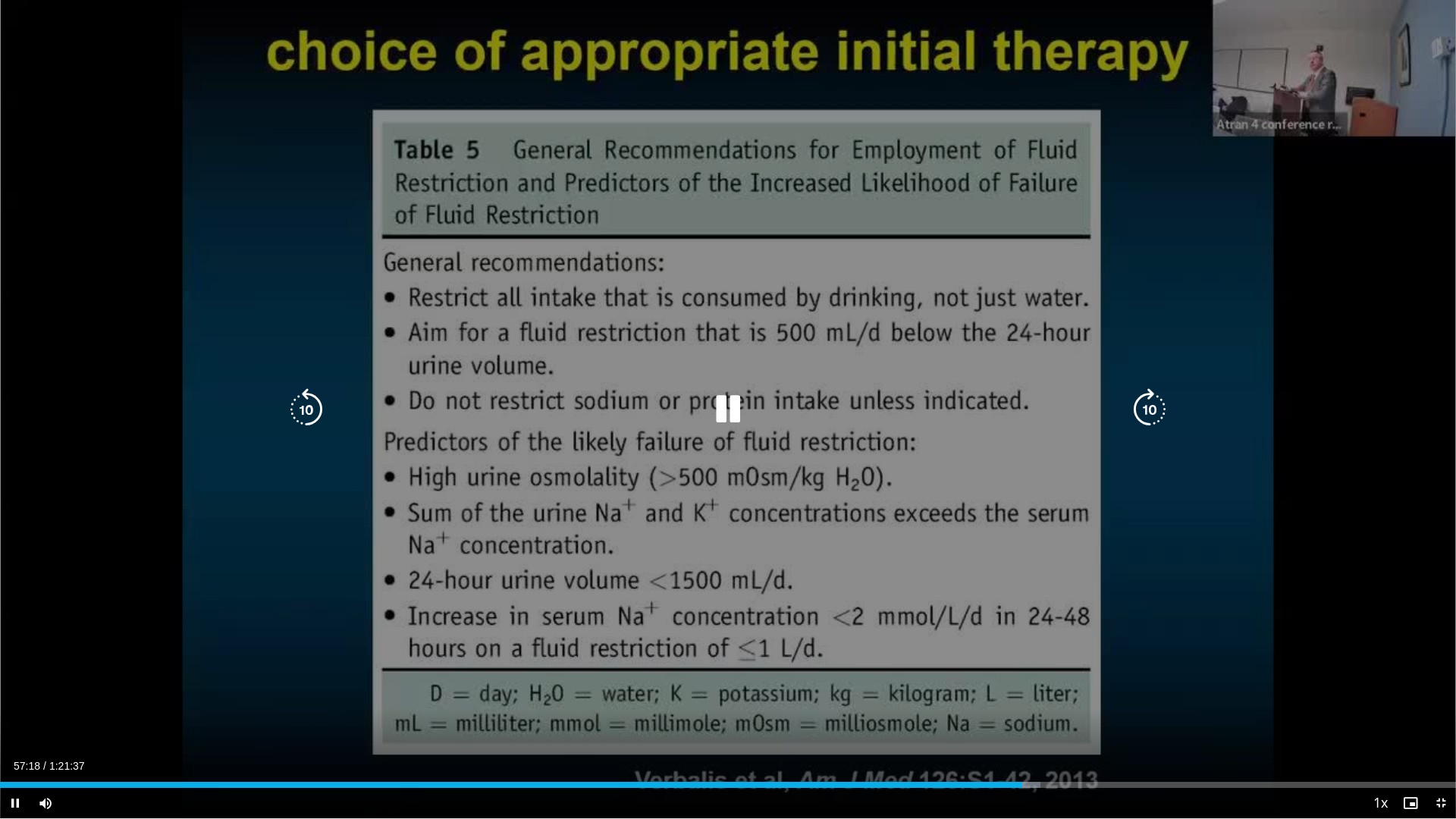
click at [303, 405] on icon "Video Player" at bounding box center [307, 410] width 42 height 42
click at [1126, 407] on div "Video Player" at bounding box center [728, 409] width 874 height 30
click at [1132, 409] on icon "Video Player" at bounding box center [1149, 410] width 42 height 42
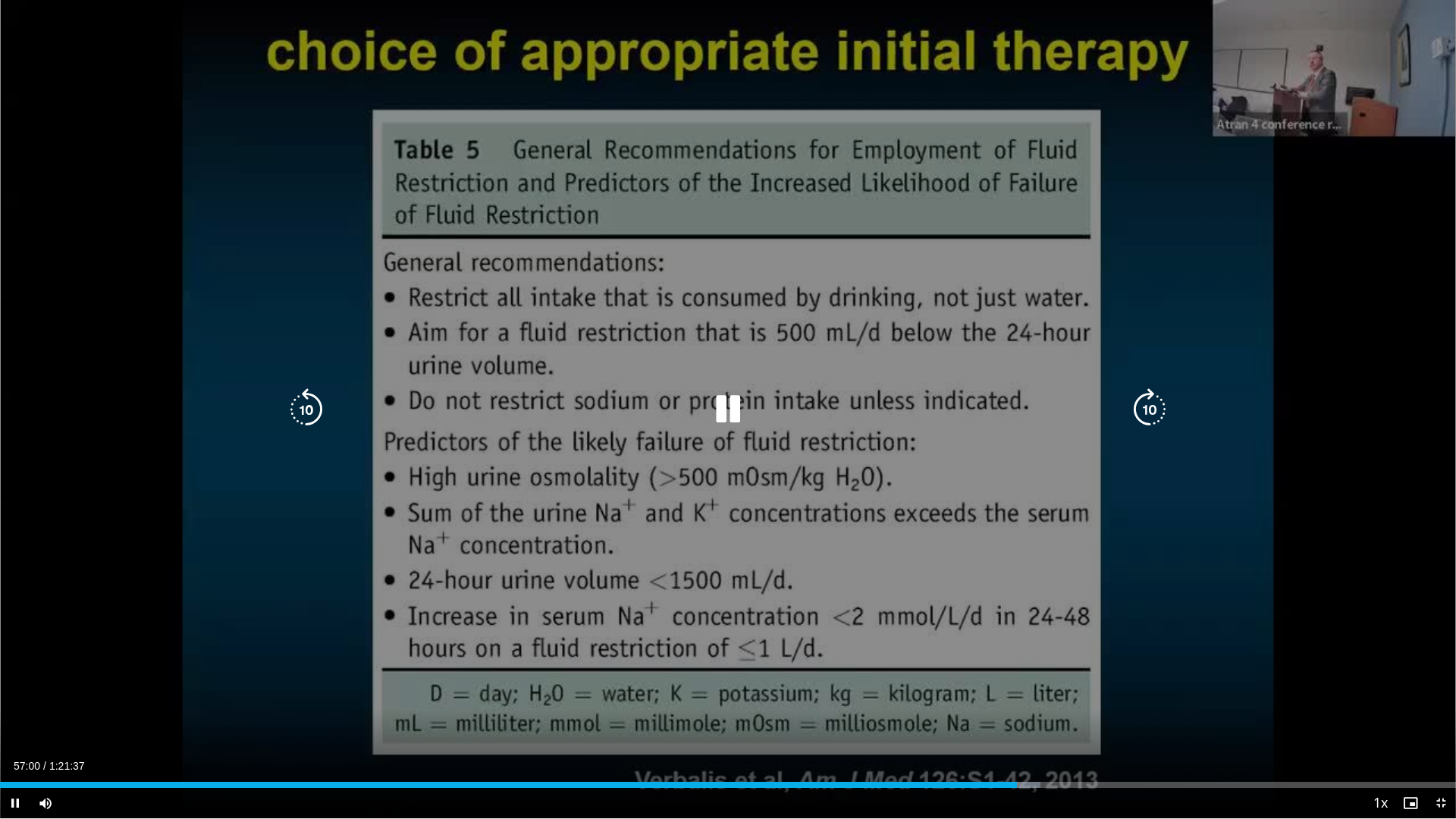
click at [1132, 409] on icon "Video Player" at bounding box center [1149, 410] width 42 height 42
click at [724, 409] on icon "Video Player" at bounding box center [728, 410] width 42 height 42
click at [724, 414] on icon "Video Player" at bounding box center [728, 410] width 42 height 42
click at [720, 406] on icon "Video Player" at bounding box center [728, 410] width 42 height 42
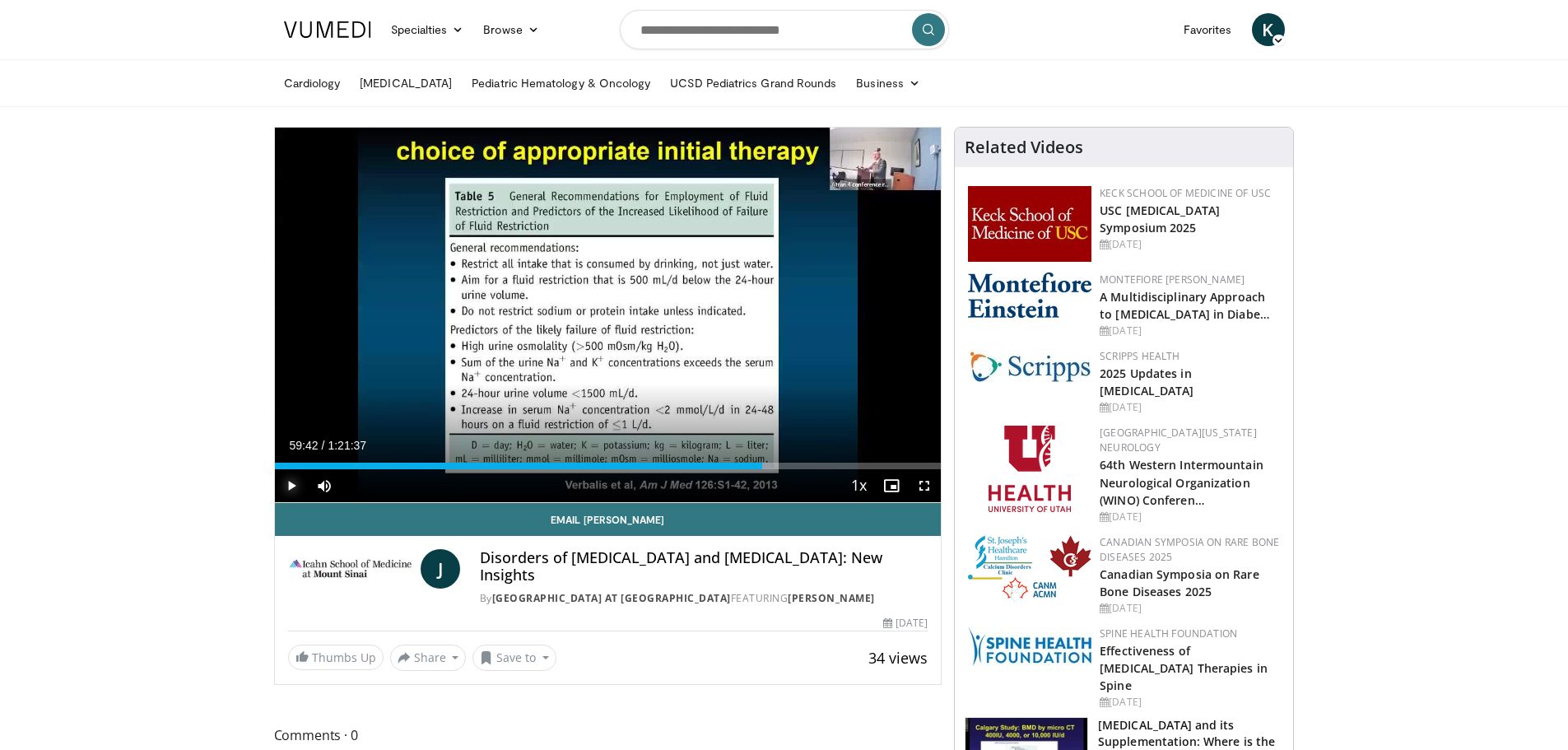
click at [297, 475] on span "Video Player" at bounding box center [291, 485] width 33 height 33
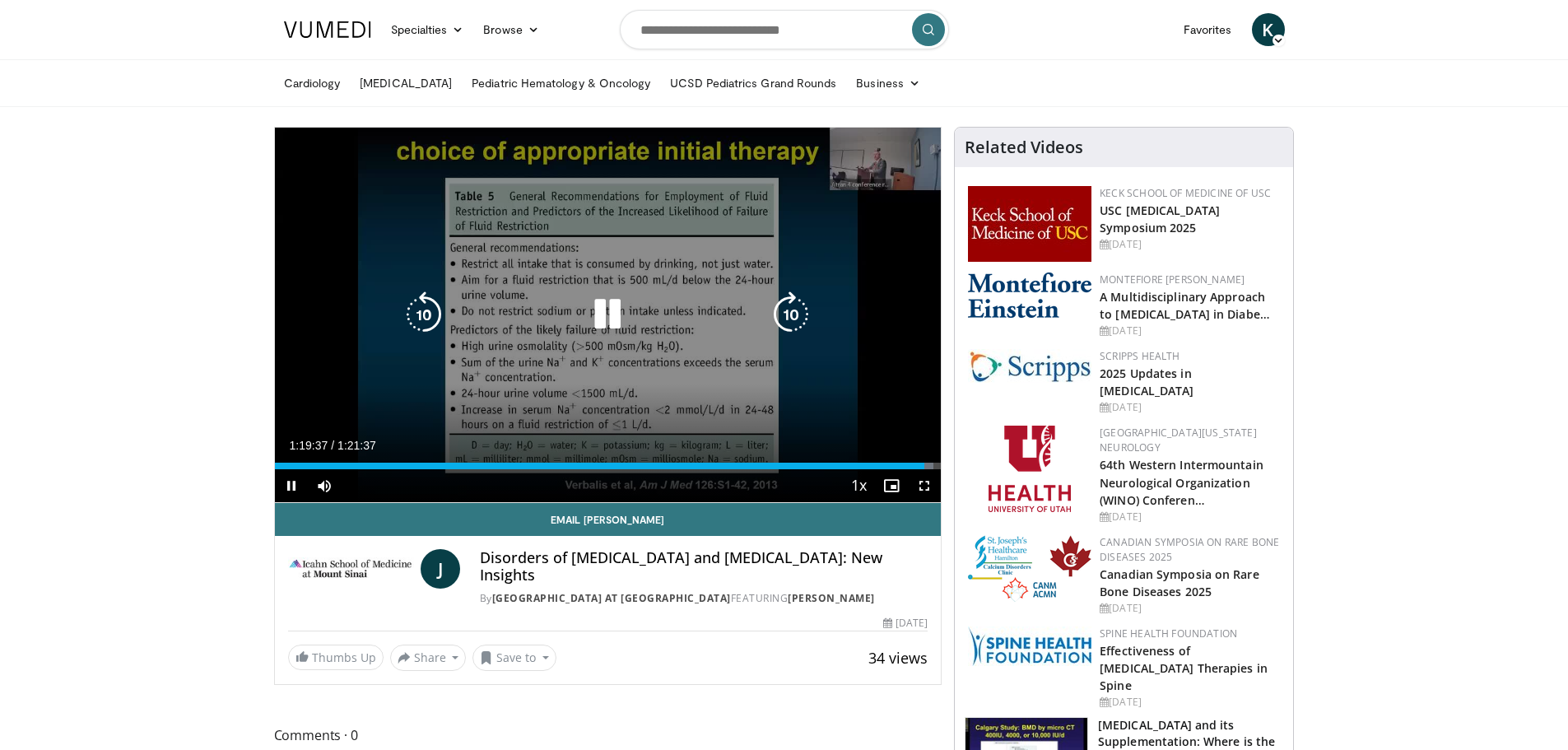
click at [417, 310] on icon "Video Player" at bounding box center [423, 314] width 46 height 46
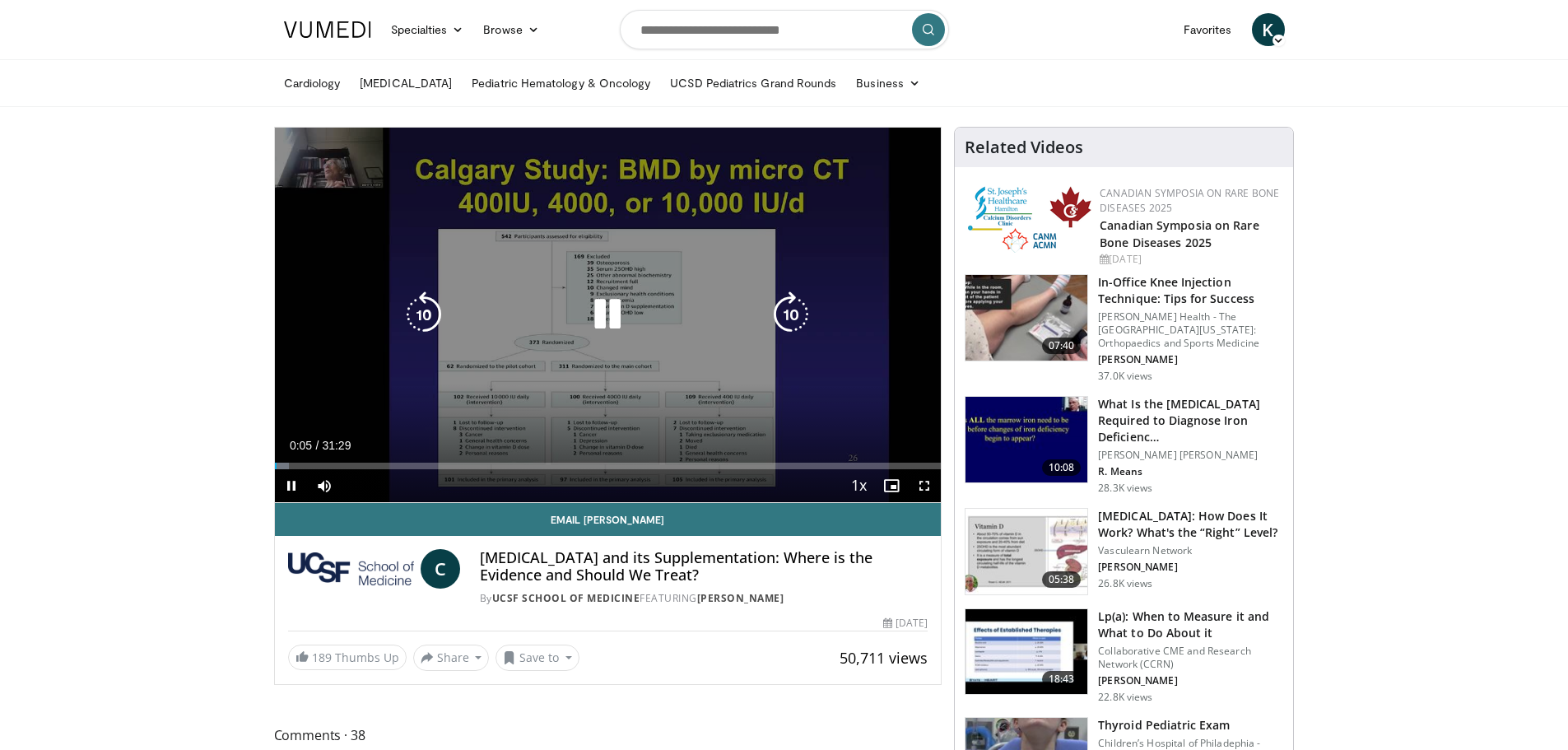
click at [606, 312] on icon "Video Player" at bounding box center [607, 314] width 46 height 46
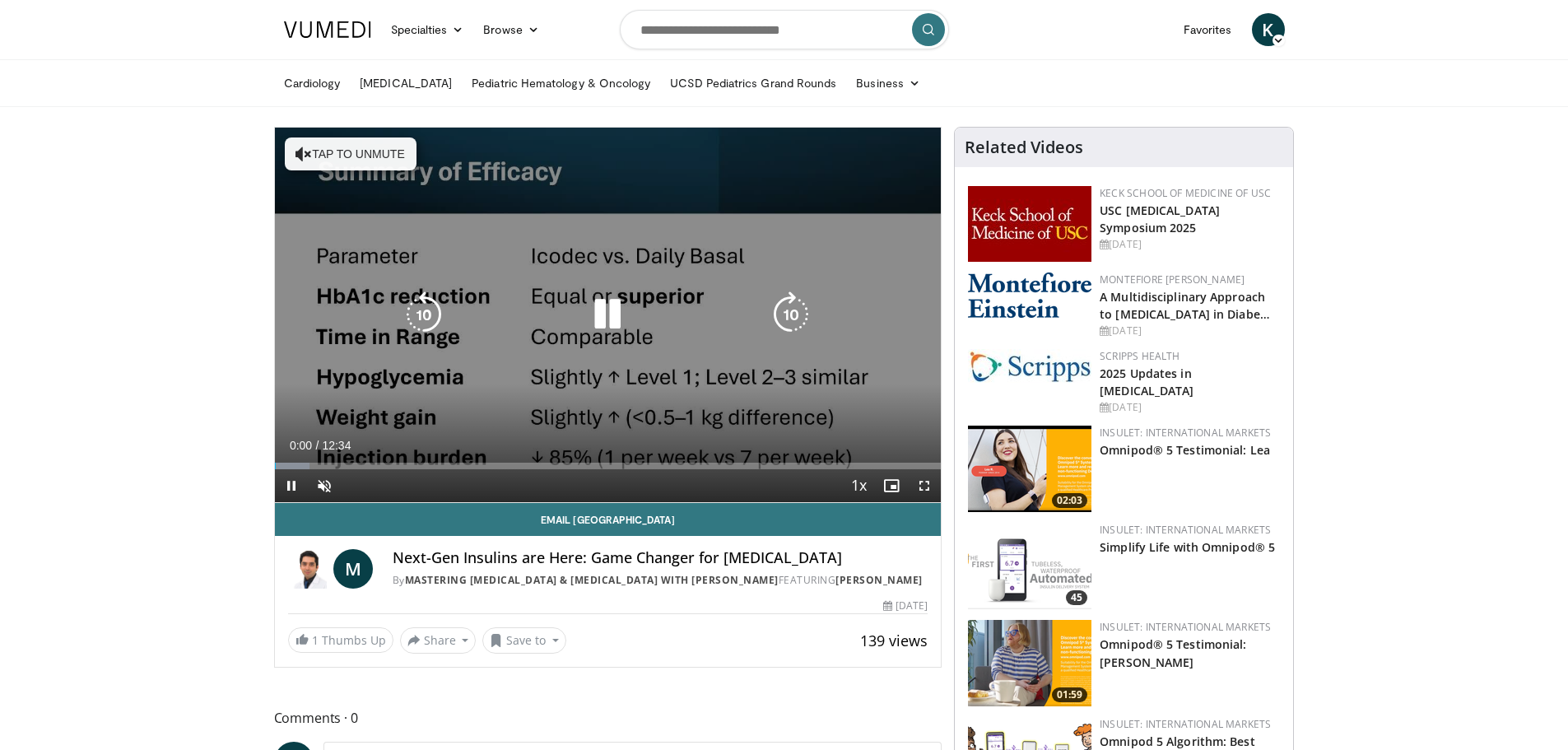
click at [372, 155] on button "Tap to unmute" at bounding box center [350, 153] width 132 height 33
click at [791, 318] on icon "Video Player" at bounding box center [791, 314] width 46 height 46
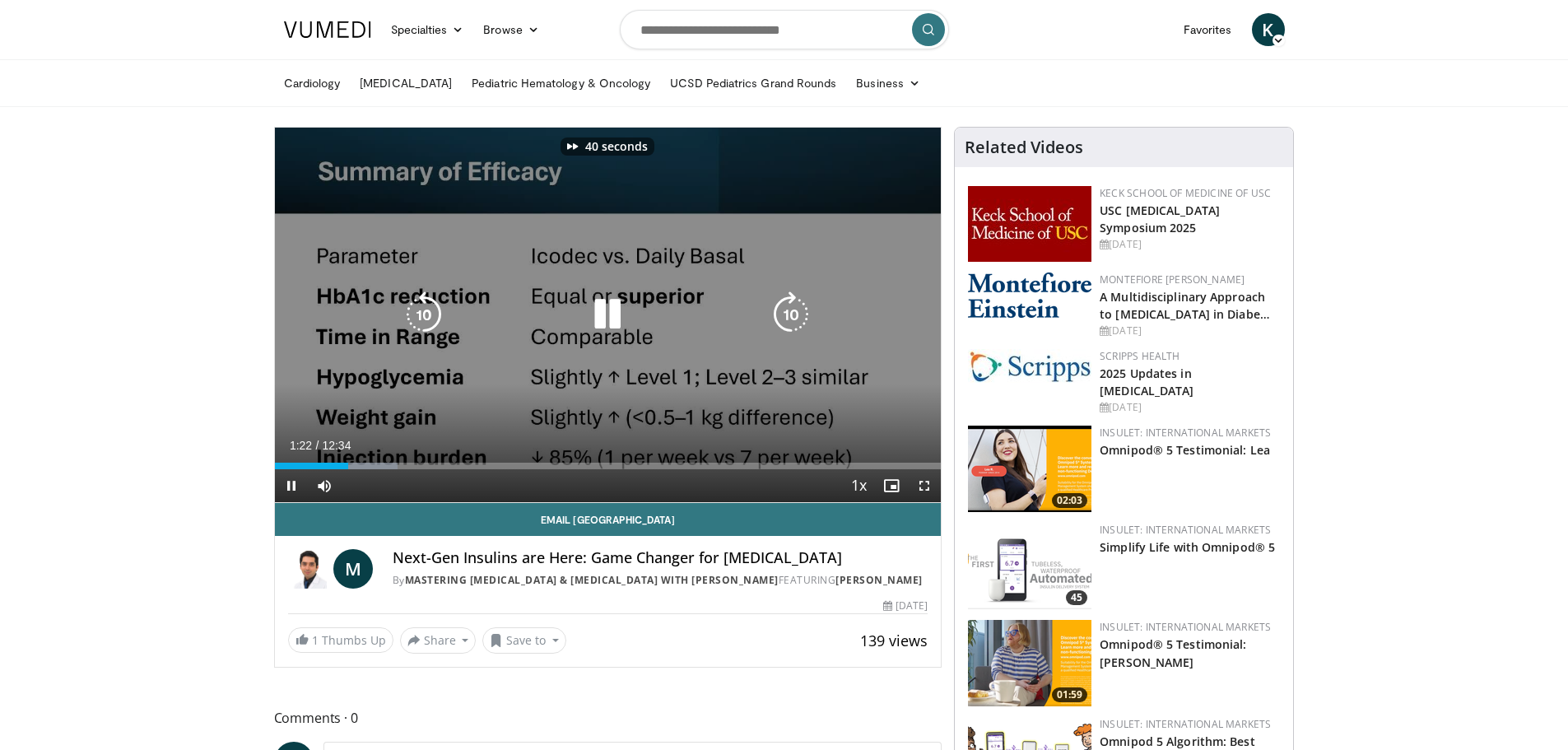
click at [791, 318] on icon "Video Player" at bounding box center [791, 314] width 46 height 46
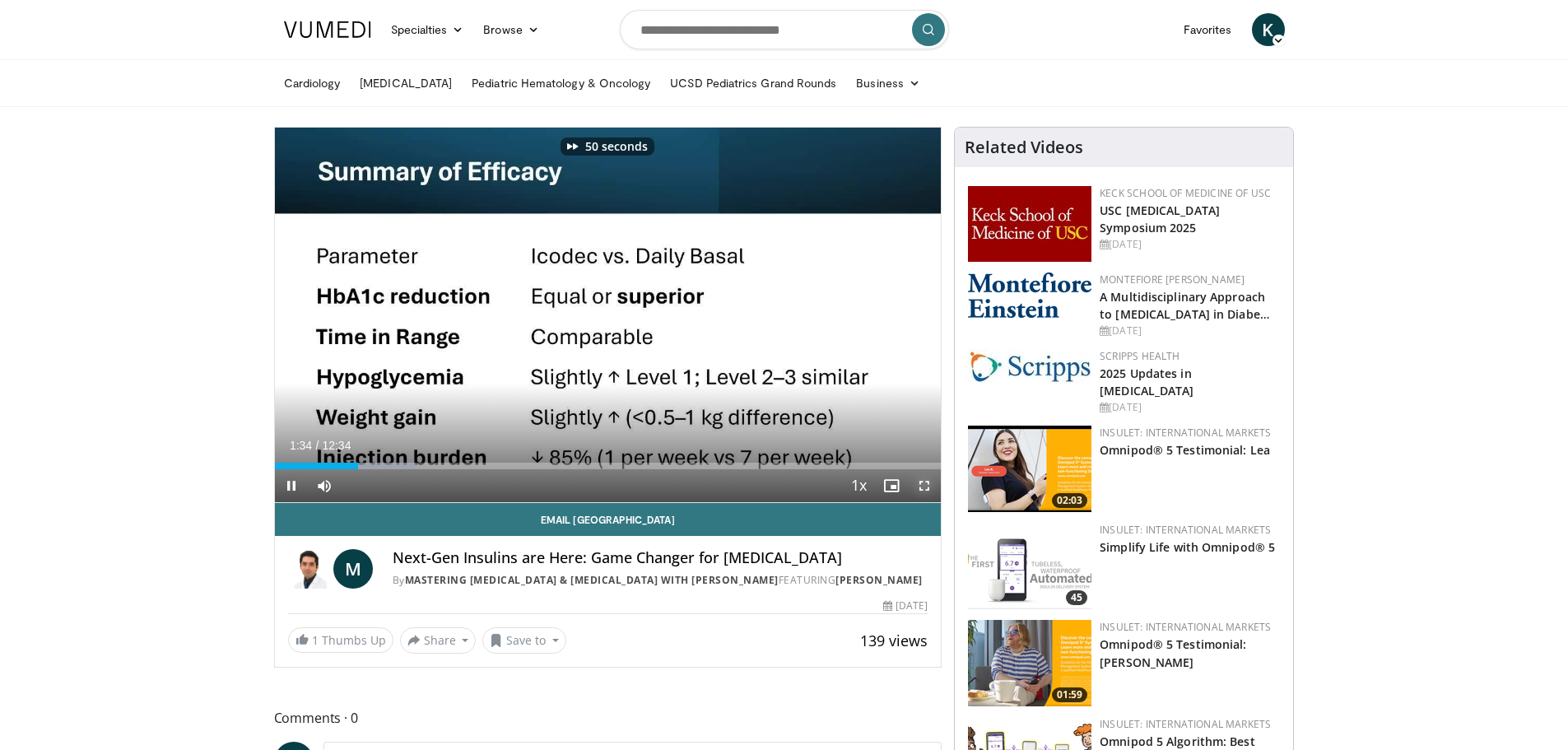
click at [925, 491] on span "Video Player" at bounding box center [924, 485] width 33 height 33
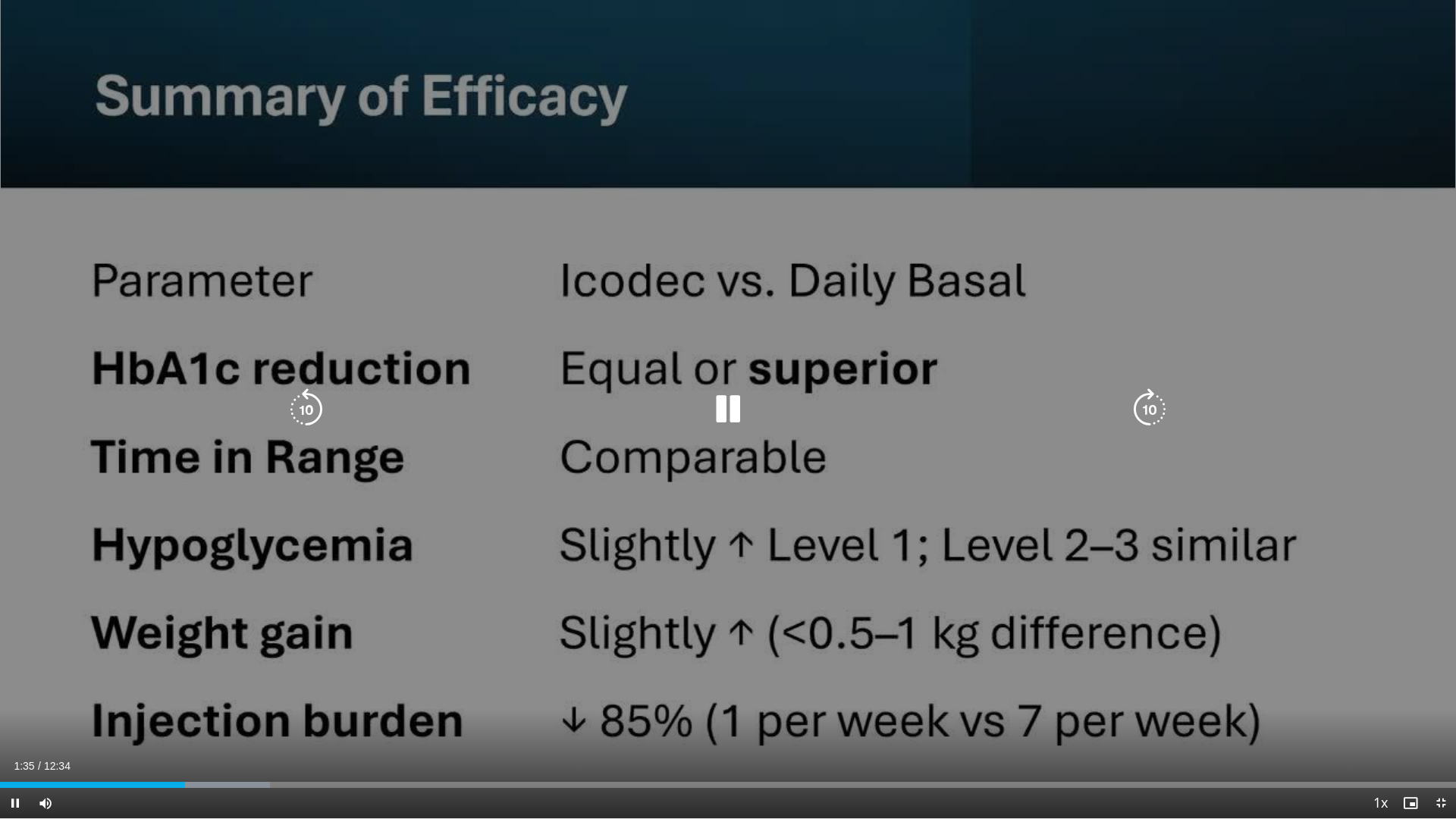
click at [1148, 400] on icon "Video Player" at bounding box center [1149, 410] width 42 height 42
click at [1147, 400] on icon "Video Player" at bounding box center [1149, 410] width 42 height 42
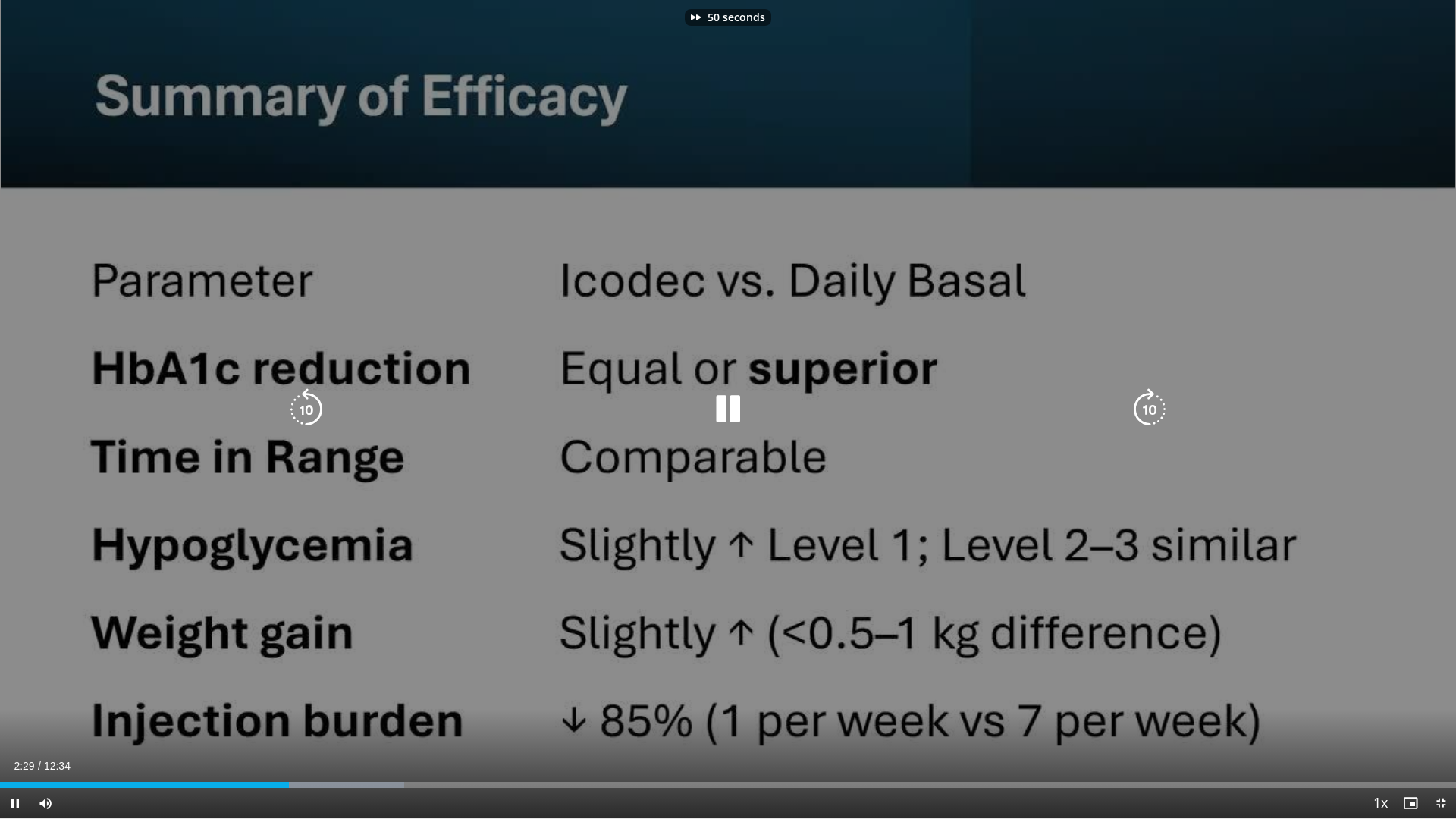
click at [1151, 394] on icon "Video Player" at bounding box center [1149, 410] width 42 height 42
click at [1139, 398] on icon "Video Player" at bounding box center [1149, 410] width 42 height 42
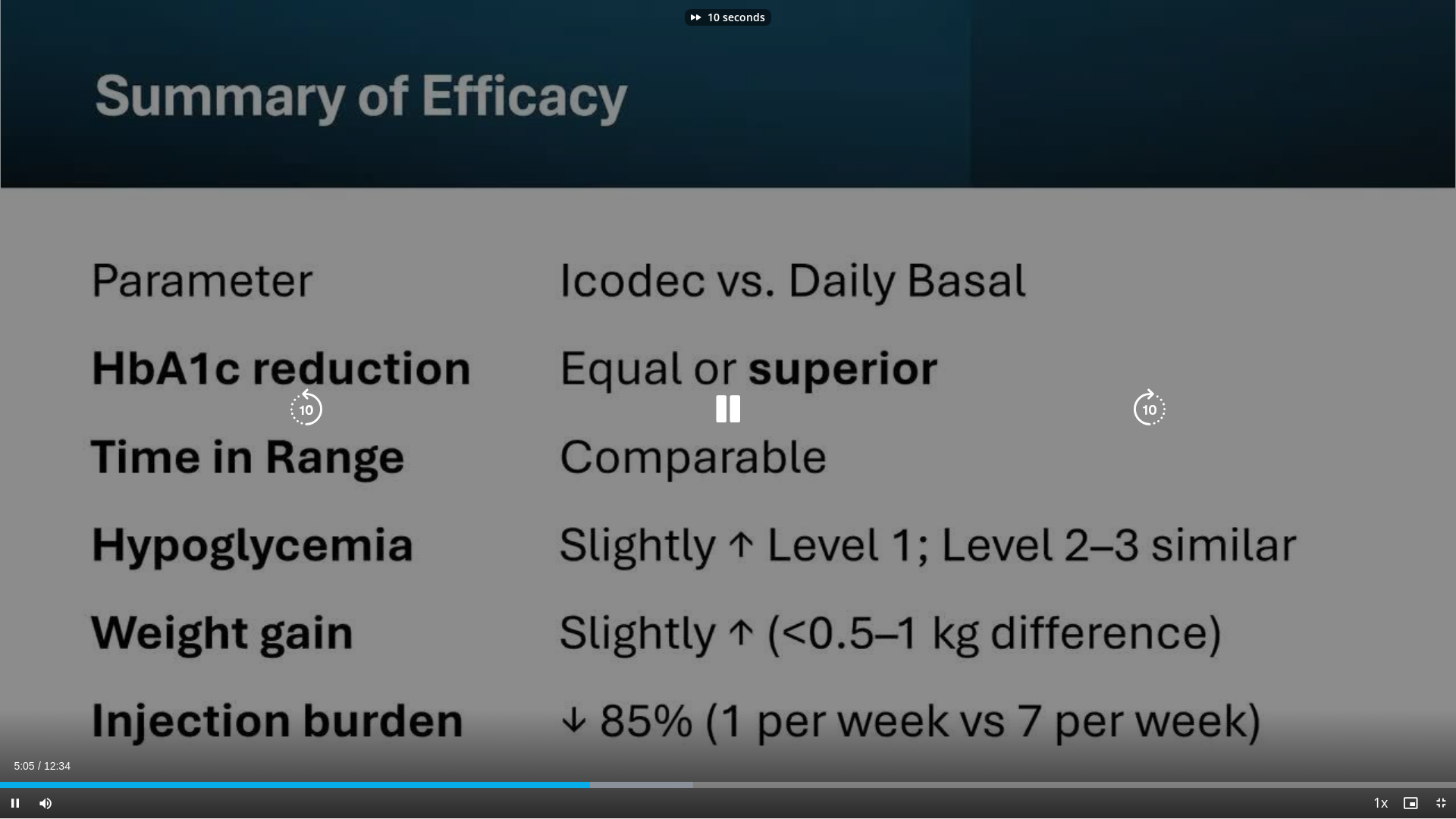
click at [1139, 398] on icon "Video Player" at bounding box center [1149, 410] width 42 height 42
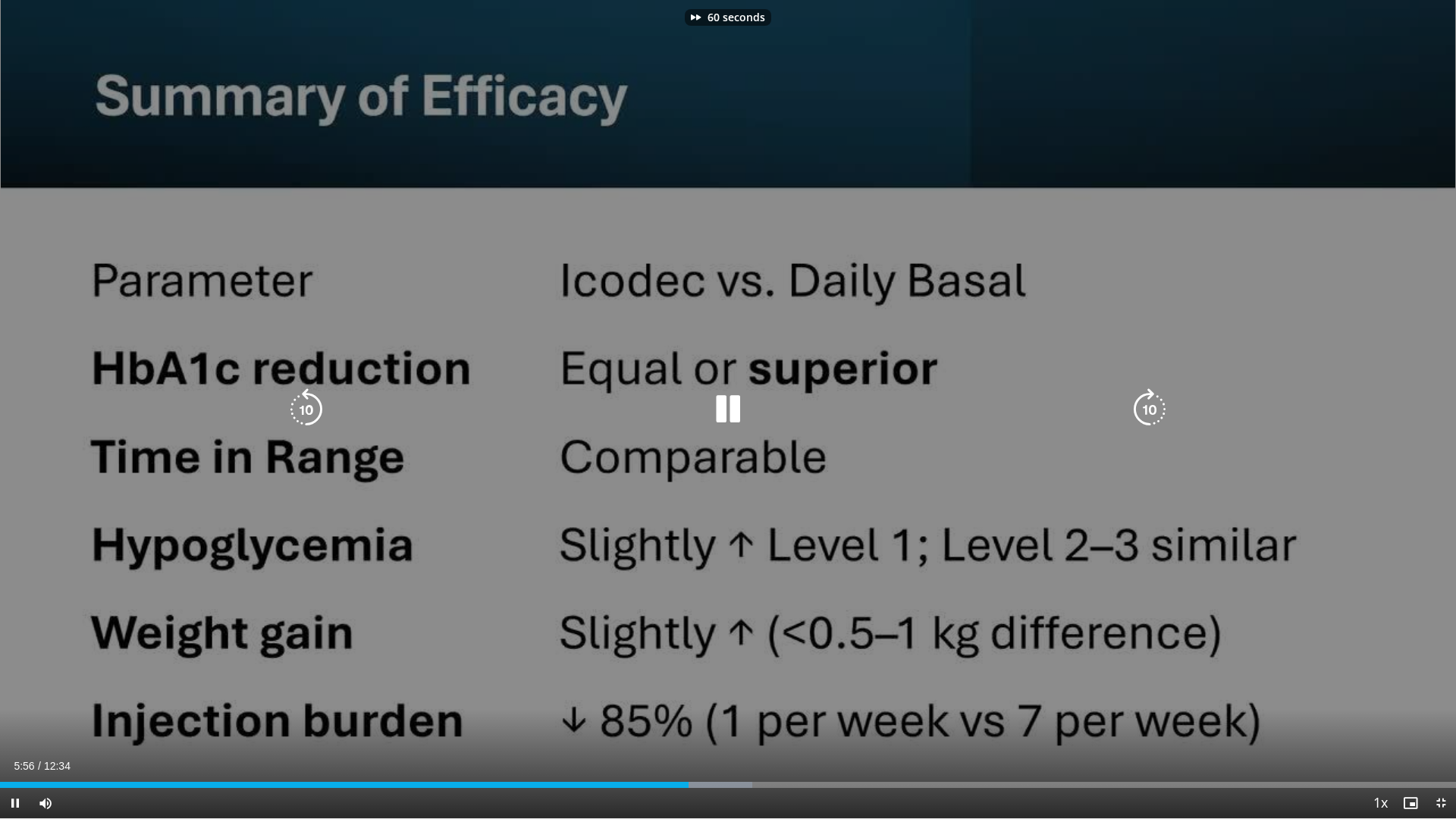
click at [1139, 398] on icon "Video Player" at bounding box center [1149, 410] width 42 height 42
click at [311, 410] on icon "Video Player" at bounding box center [307, 410] width 42 height 42
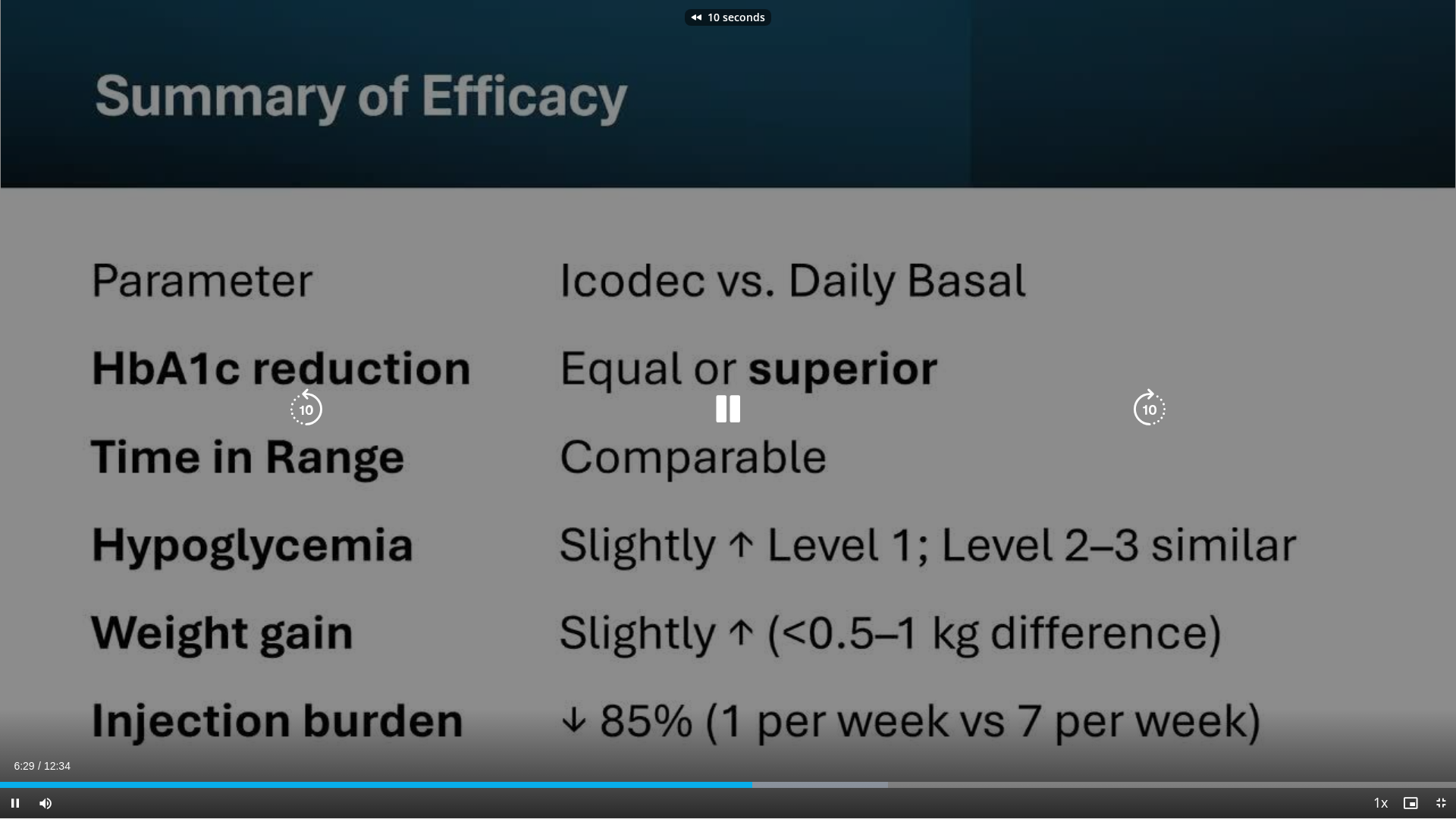
click at [311, 410] on icon "Video Player" at bounding box center [307, 410] width 42 height 42
click at [1143, 405] on icon "Video Player" at bounding box center [1149, 410] width 42 height 42
click at [1143, 405] on icon "Video Player" at bounding box center [1149, 410] width 42 height 42
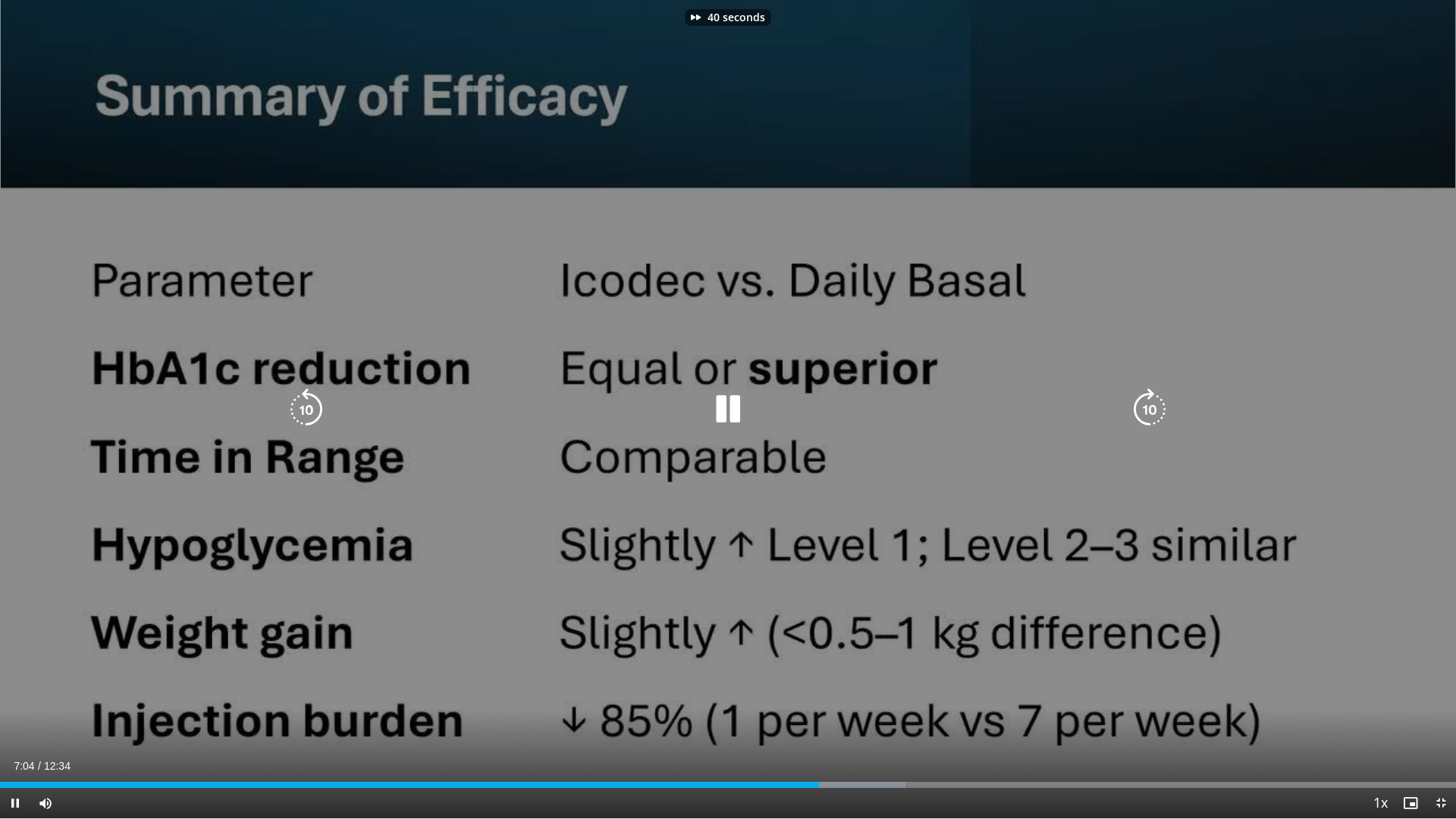
click at [1143, 405] on icon "Video Player" at bounding box center [1149, 410] width 42 height 42
click at [1153, 388] on icon "Video Player" at bounding box center [1149, 410] width 42 height 42
click at [1149, 400] on icon "Video Player" at bounding box center [1149, 410] width 42 height 42
click at [1153, 402] on icon "Video Player" at bounding box center [1149, 410] width 42 height 42
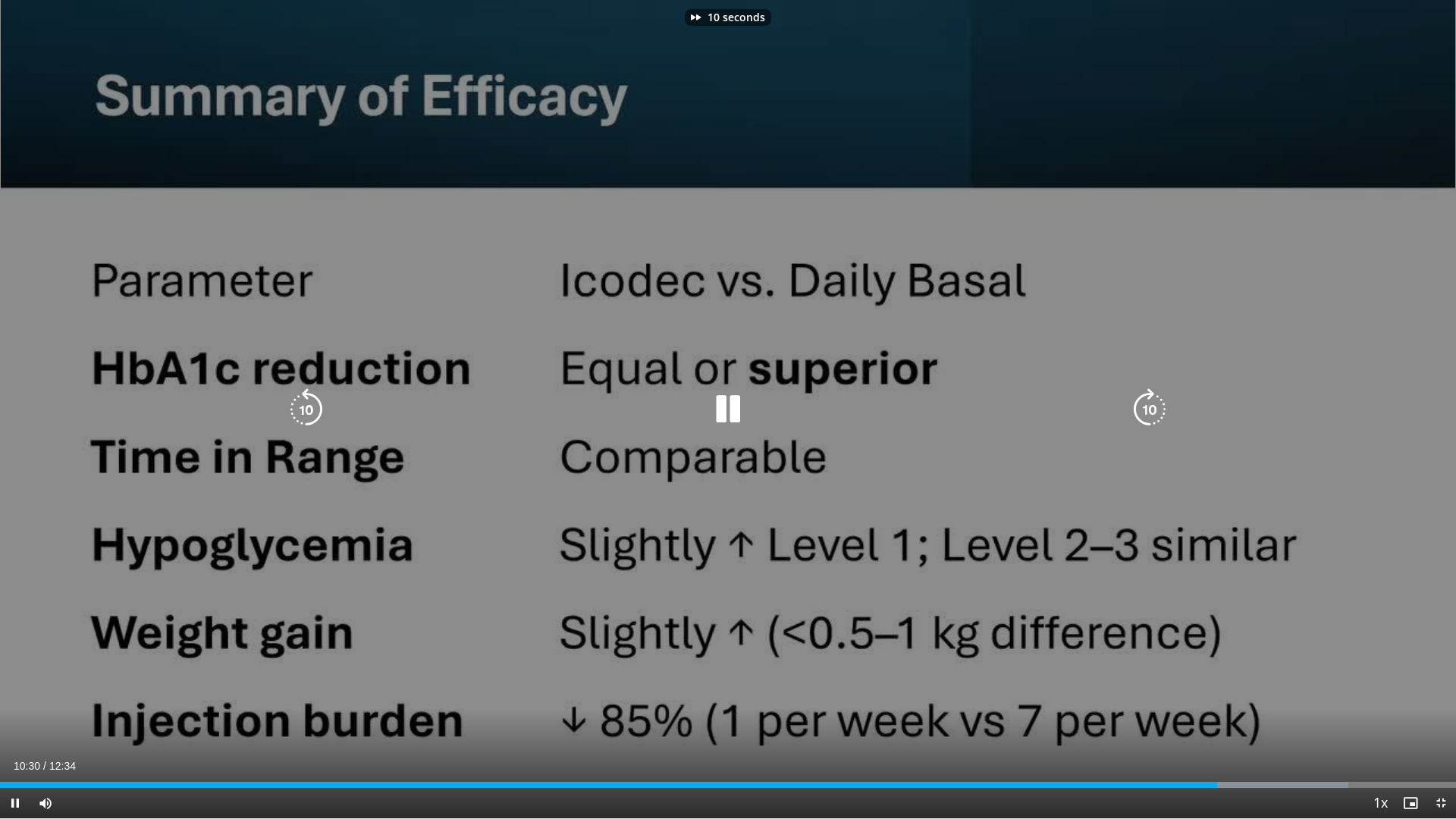
click at [1153, 402] on icon "Video Player" at bounding box center [1149, 410] width 42 height 42
click at [1152, 402] on icon "Video Player" at bounding box center [1149, 410] width 42 height 42
click at [1150, 402] on icon "Video Player" at bounding box center [1149, 410] width 42 height 42
click at [1149, 402] on icon "Video Player" at bounding box center [1149, 410] width 42 height 42
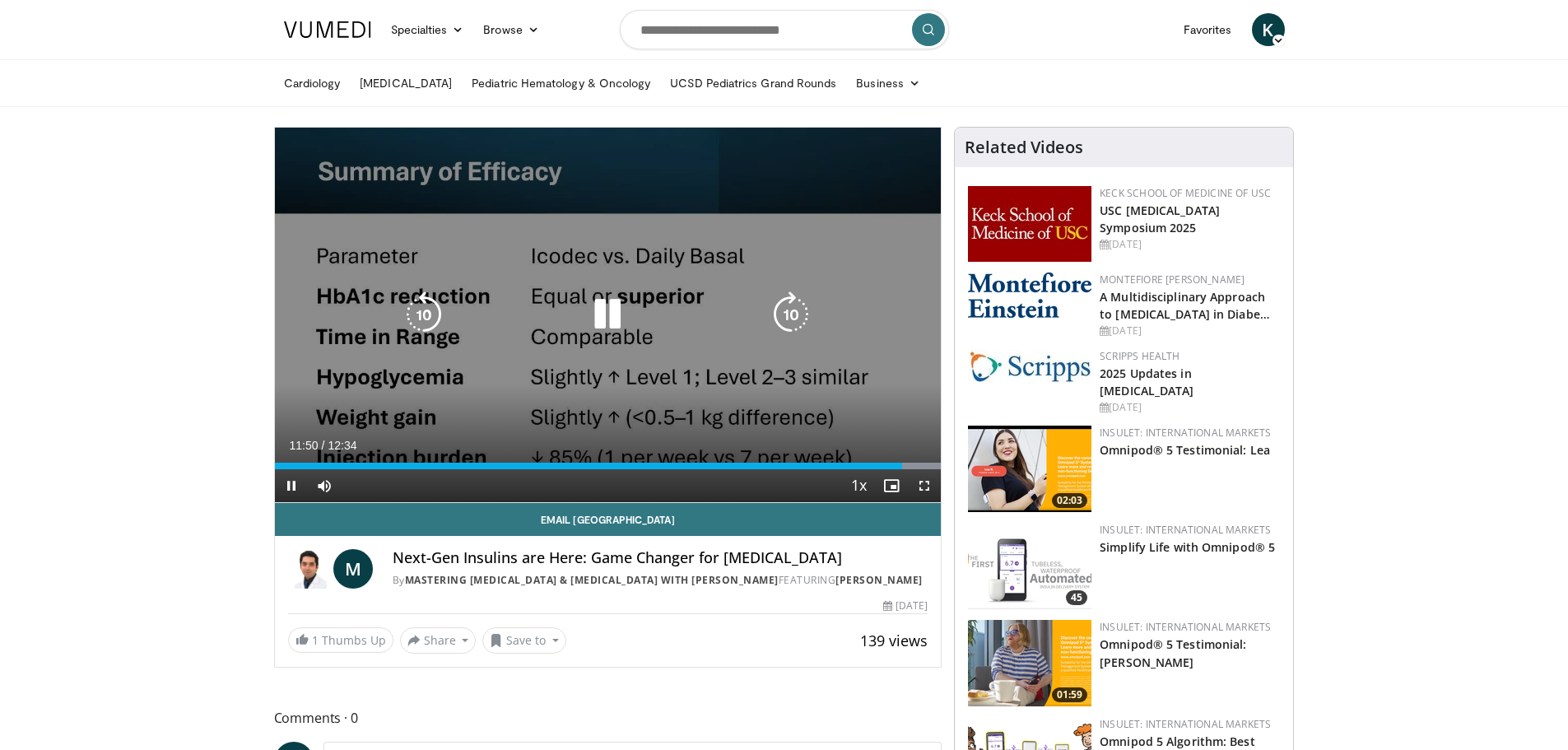
click at [614, 312] on icon "Video Player" at bounding box center [607, 314] width 46 height 46
